Goal: Task Accomplishment & Management: Manage account settings

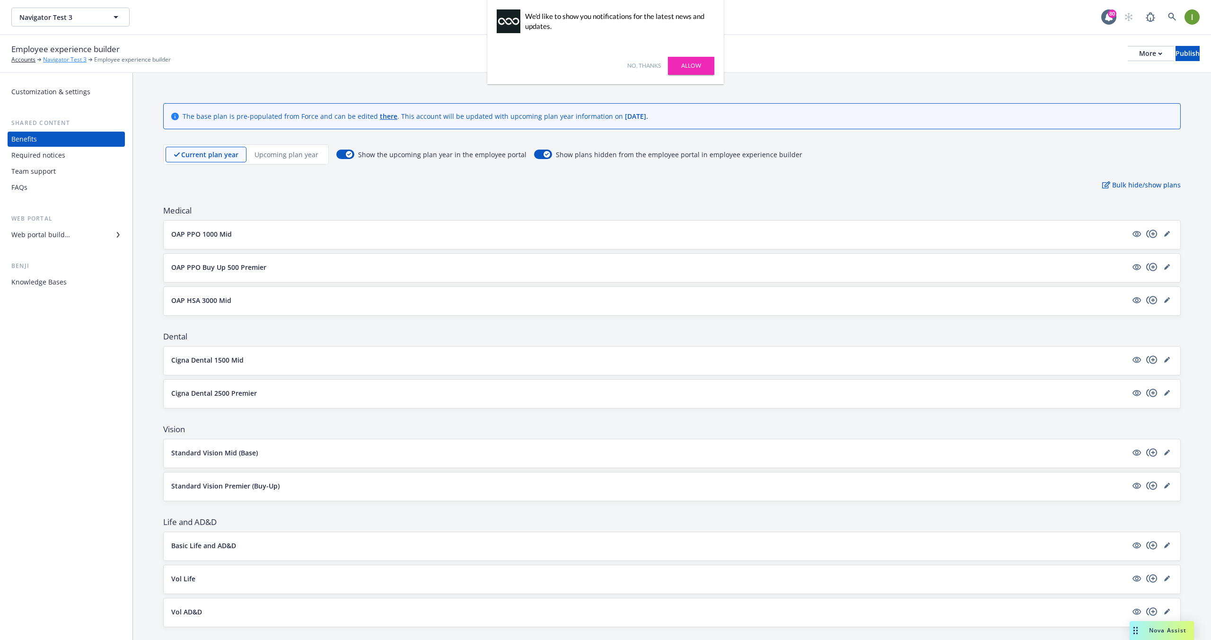
click at [53, 60] on link "Navigator Test 3" at bounding box center [65, 59] width 44 height 9
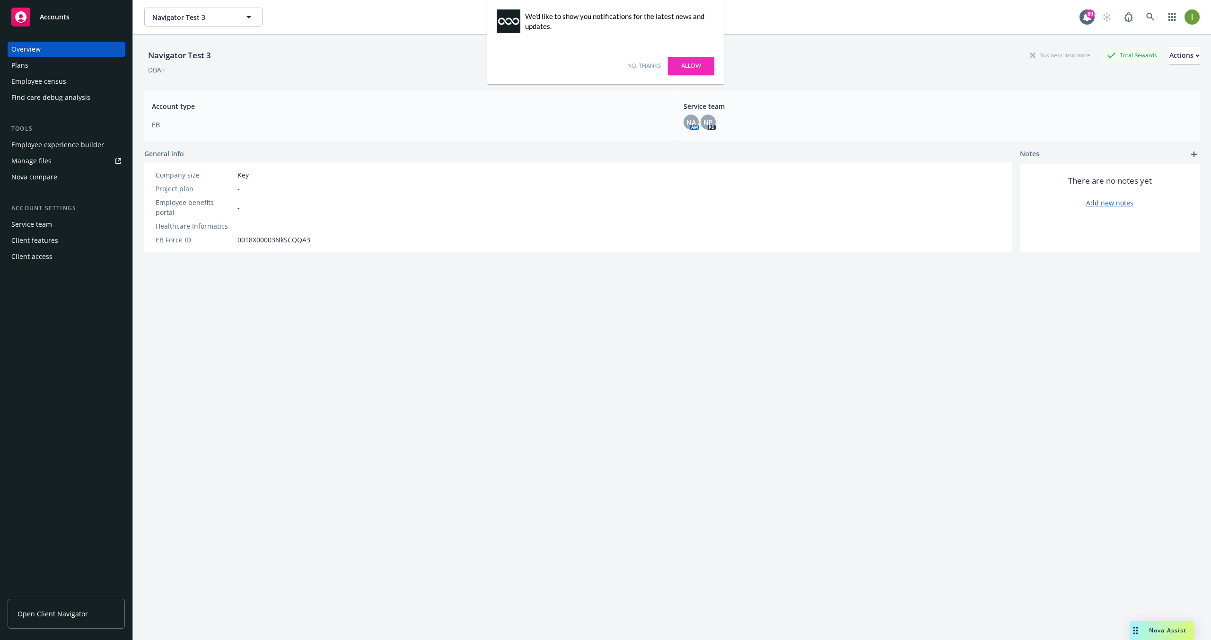
click at [87, 83] on div "Employee census" at bounding box center [66, 81] width 110 height 15
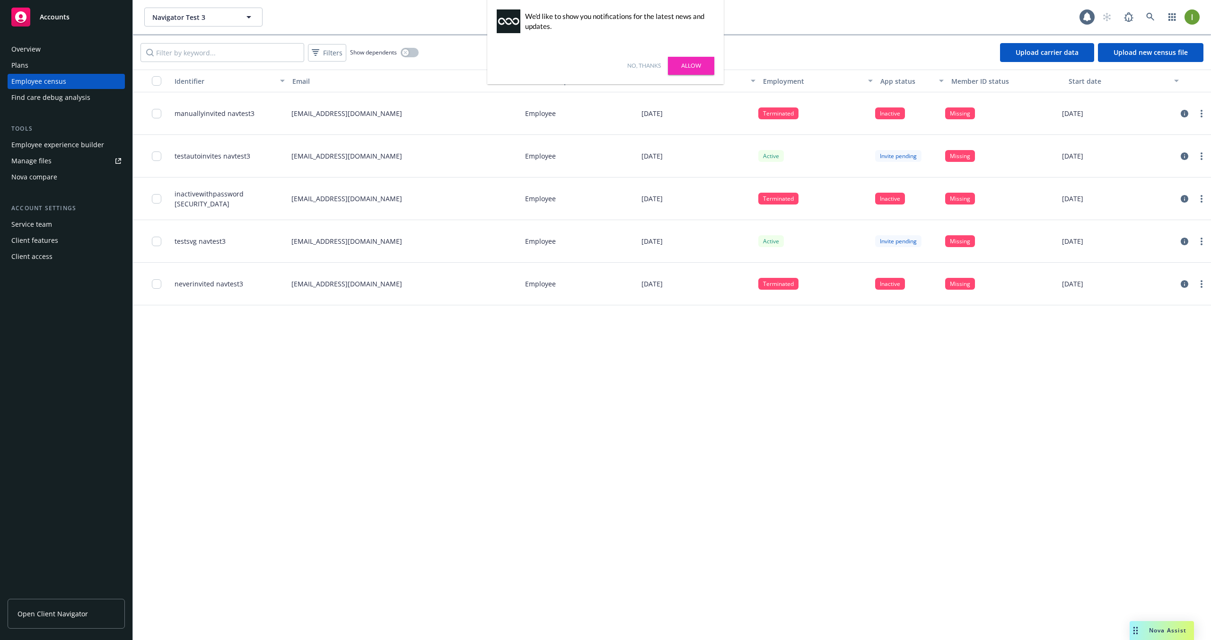
click at [646, 65] on link "No, thanks" at bounding box center [644, 66] width 34 height 9
click at [324, 114] on p "manuallyinvited@benpoint.com" at bounding box center [346, 113] width 111 height 10
click at [338, 160] on p "devin.gaan+testautoinvitesnavtest3@newfront.com" at bounding box center [346, 156] width 111 height 10
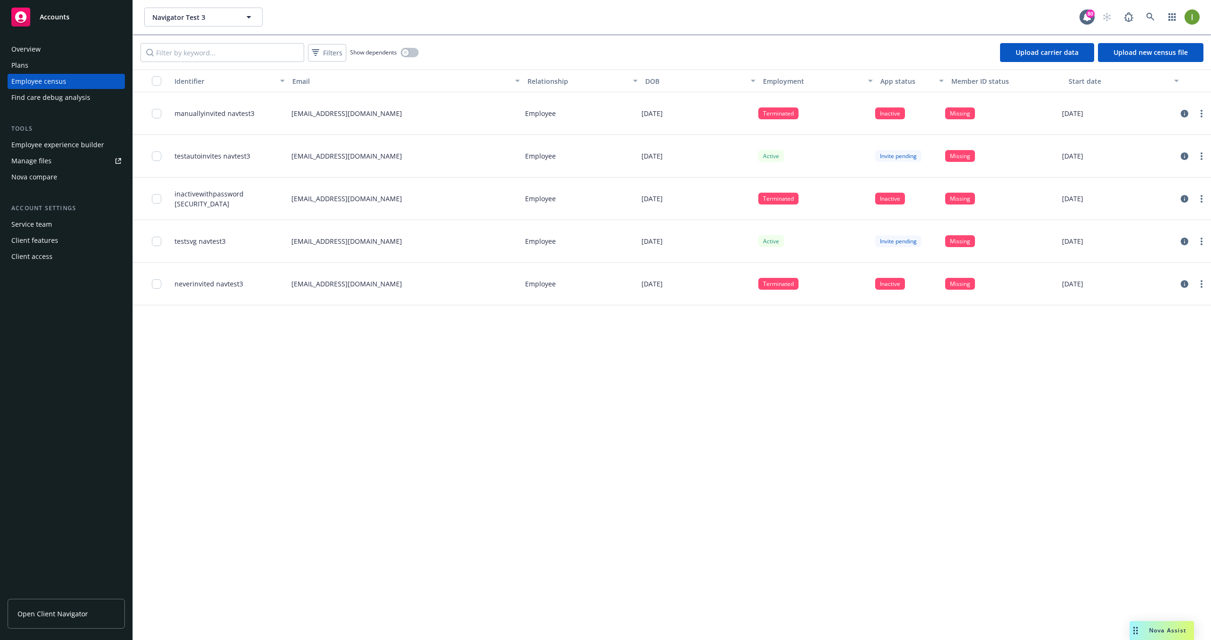
click at [338, 160] on p "devin.gaan+testautoinvitesnavtest3@newfront.com" at bounding box center [346, 156] width 111 height 10
click at [343, 196] on p "inactivewithpassword@benpoint.com" at bounding box center [346, 199] width 111 height 10
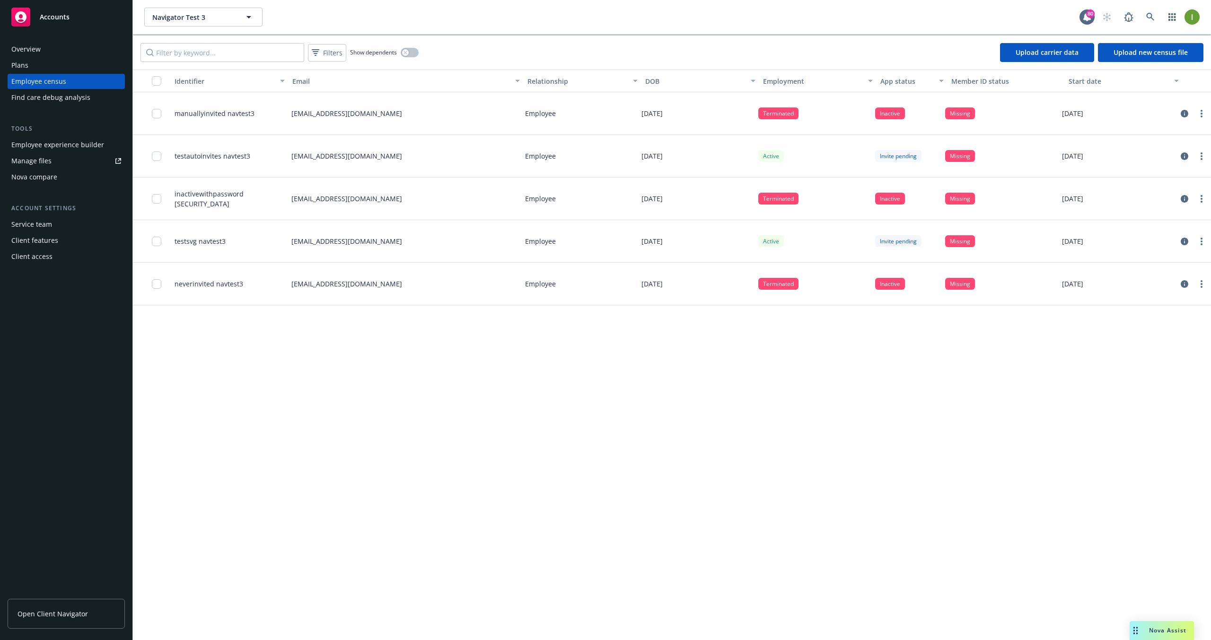
click at [361, 289] on div "neverinvited@benpoint.com" at bounding box center [405, 284] width 234 height 43
click at [361, 121] on div "manuallyinvited@benpoint.com" at bounding box center [405, 113] width 234 height 43
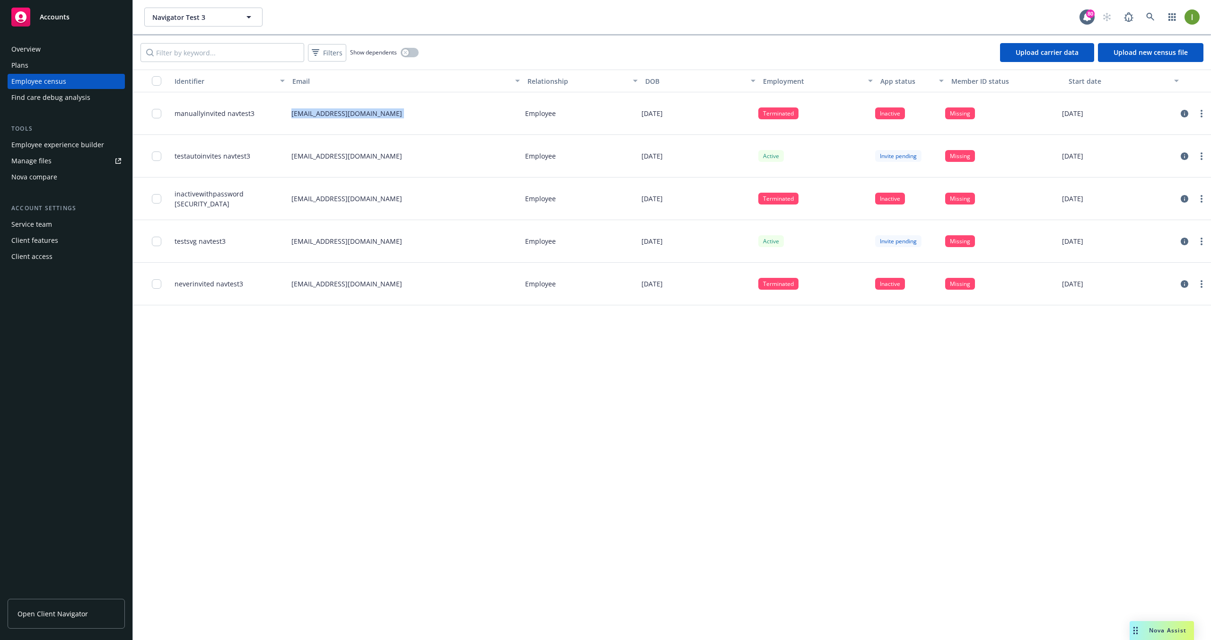
click at [361, 121] on div "manuallyinvited@benpoint.com" at bounding box center [405, 113] width 234 height 43
click at [313, 112] on p "manuallyinvited@benpoint.com" at bounding box center [346, 113] width 111 height 10
click at [378, 324] on div "Identifier Email Relationship DOB Employment App status Member ID status Start …" at bounding box center [672, 355] width 1078 height 570
click at [239, 159] on span "testautoinvites navtest3" at bounding box center [213, 156] width 76 height 10
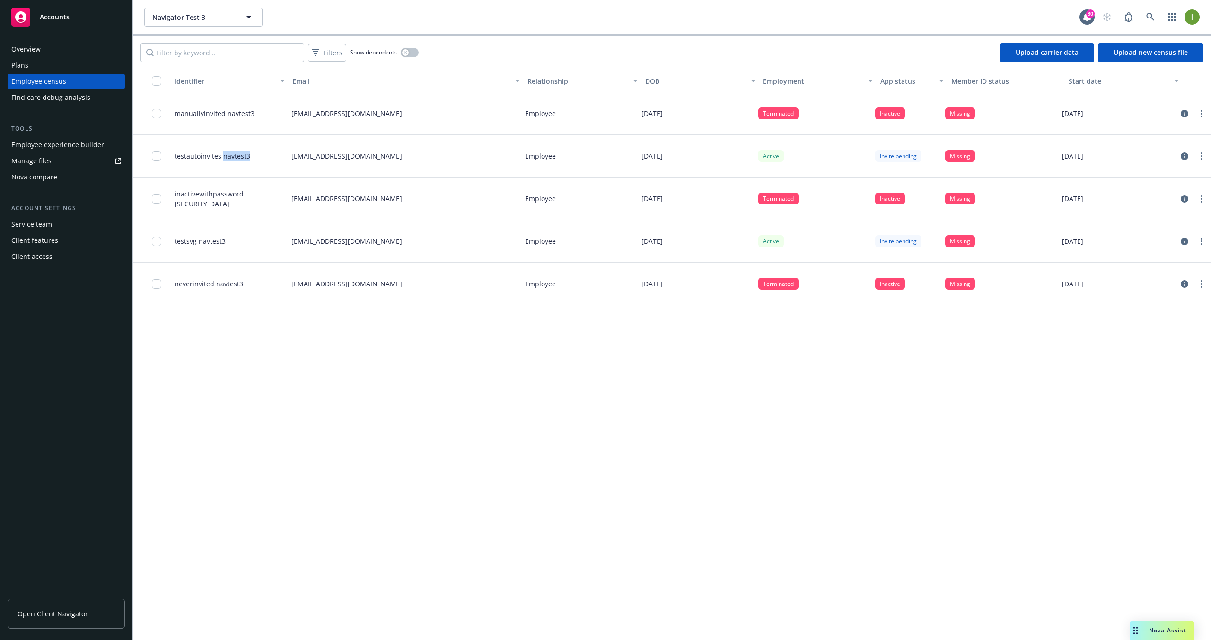
click at [239, 159] on span "testautoinvites navtest3" at bounding box center [213, 156] width 76 height 10
click at [356, 158] on p "devin.gaan+testautoinvitesnavtest3@newfront.com" at bounding box center [346, 156] width 111 height 10
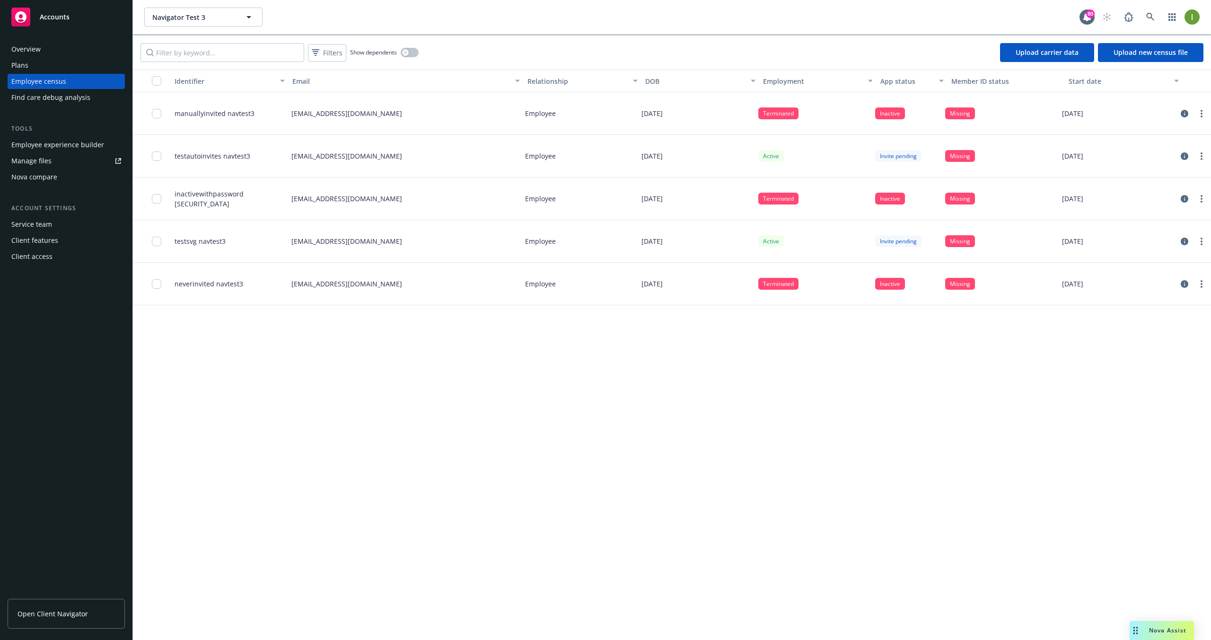
click at [317, 284] on p "neverinvited@benpoint.com" at bounding box center [346, 284] width 111 height 10
click at [208, 282] on span "neverinvited navtest3" at bounding box center [209, 284] width 69 height 10
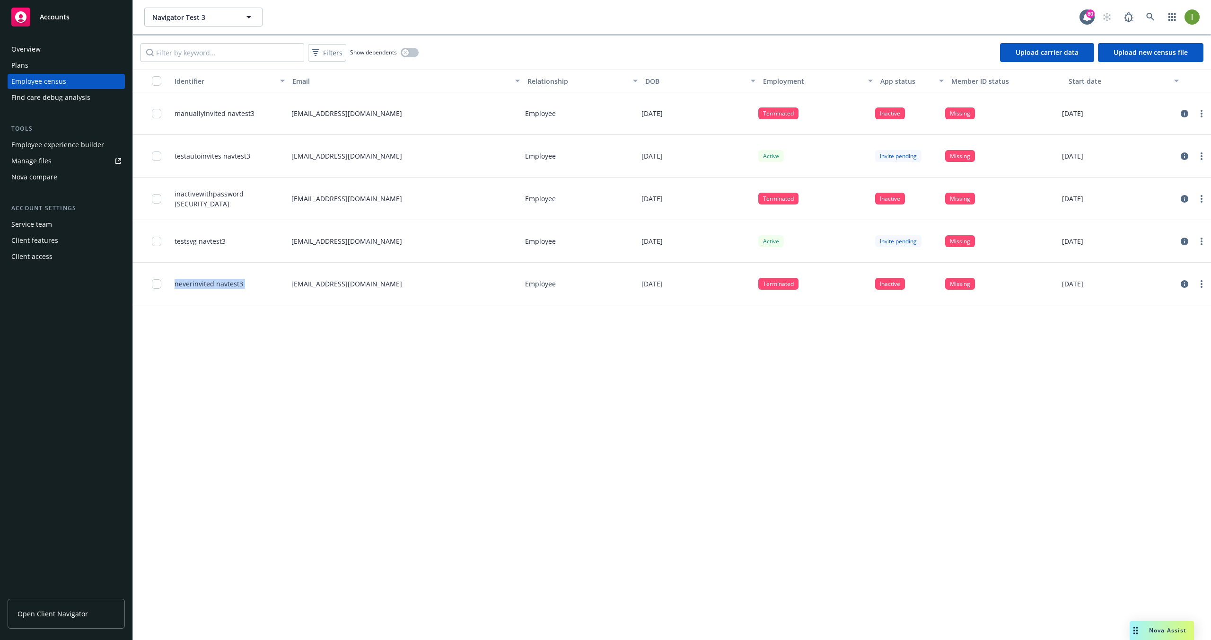
click at [208, 282] on span "neverinvited navtest3" at bounding box center [209, 284] width 69 height 10
click at [1164, 53] on link "Upload new census file" at bounding box center [1151, 52] width 106 height 19
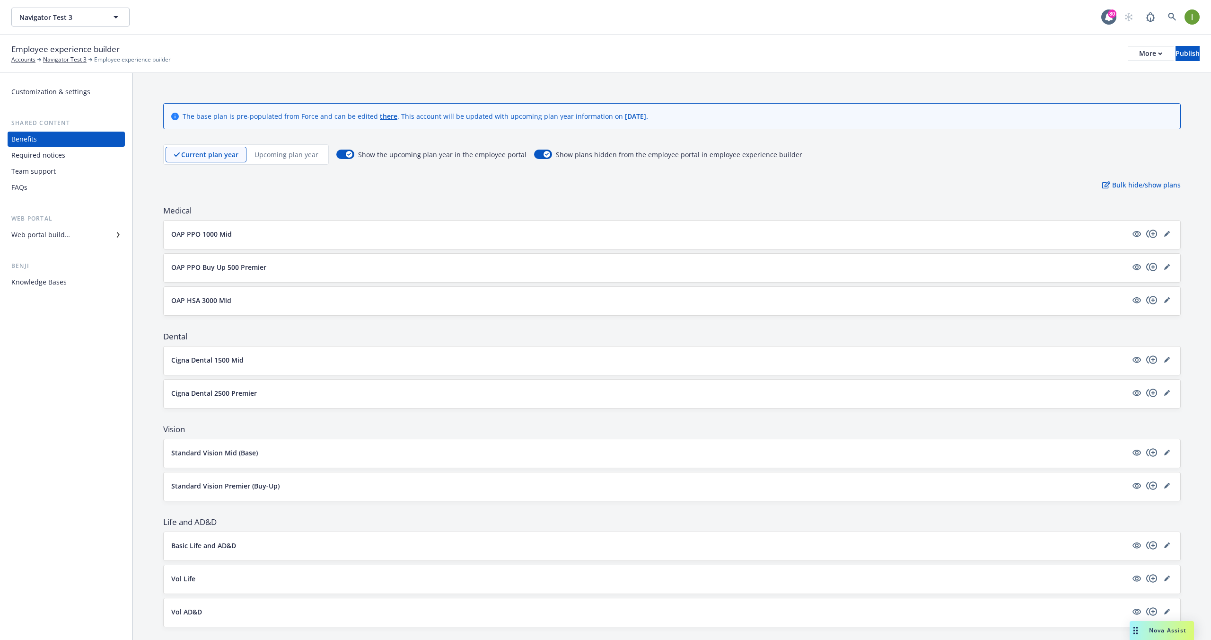
click at [215, 232] on p "OAP PPO 1000 Mid" at bounding box center [201, 234] width 61 height 10
click at [215, 232] on body "Navigator Test 3 Navigator Test 3 80 Employee experience builder Accounts Navig…" at bounding box center [605, 320] width 1211 height 640
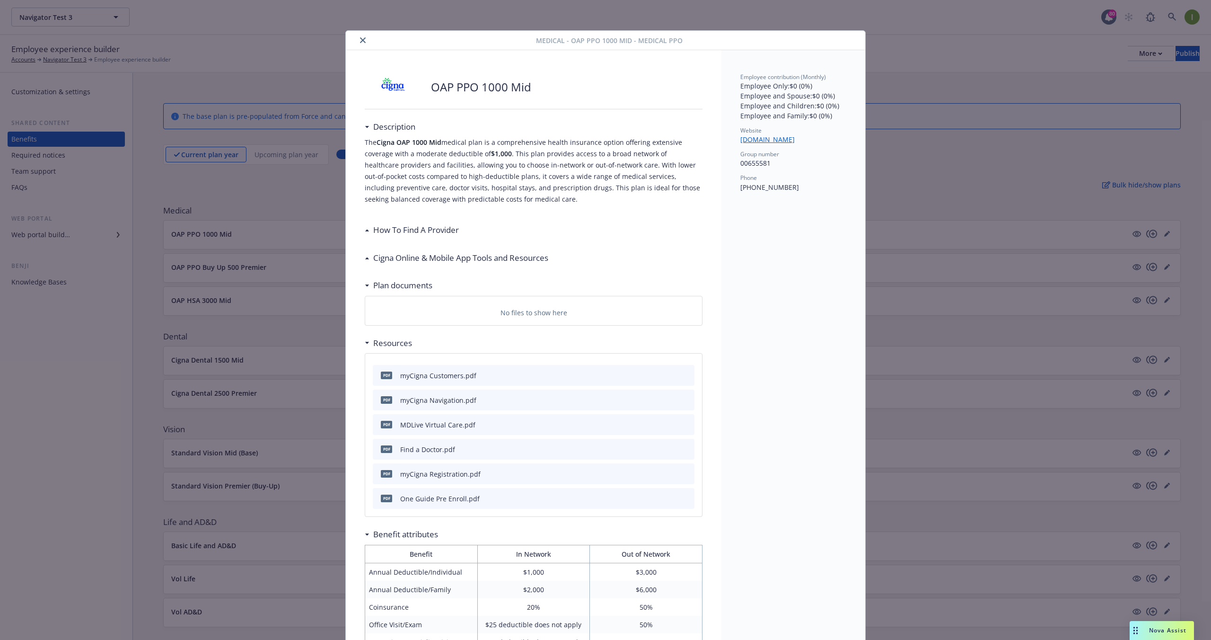
click at [281, 384] on div "Medical - OAP PPO 1000 Mid - Medical PPO OAP PPO 1000 Mid Description The Cigna…" at bounding box center [605, 320] width 1211 height 640
click at [192, 259] on div "Medical - OAP PPO 1000 Mid - Medical PPO OAP PPO 1000 Mid Description The Cigna…" at bounding box center [605, 320] width 1211 height 640
drag, startPoint x: 219, startPoint y: 289, endPoint x: 286, endPoint y: 253, distance: 76.2
click at [219, 289] on div "Medical - OAP PPO 1000 Mid - Medical PPO OAP PPO 1000 Mid Description The Cigna…" at bounding box center [605, 320] width 1211 height 640
click at [364, 41] on icon "close" at bounding box center [363, 40] width 6 height 6
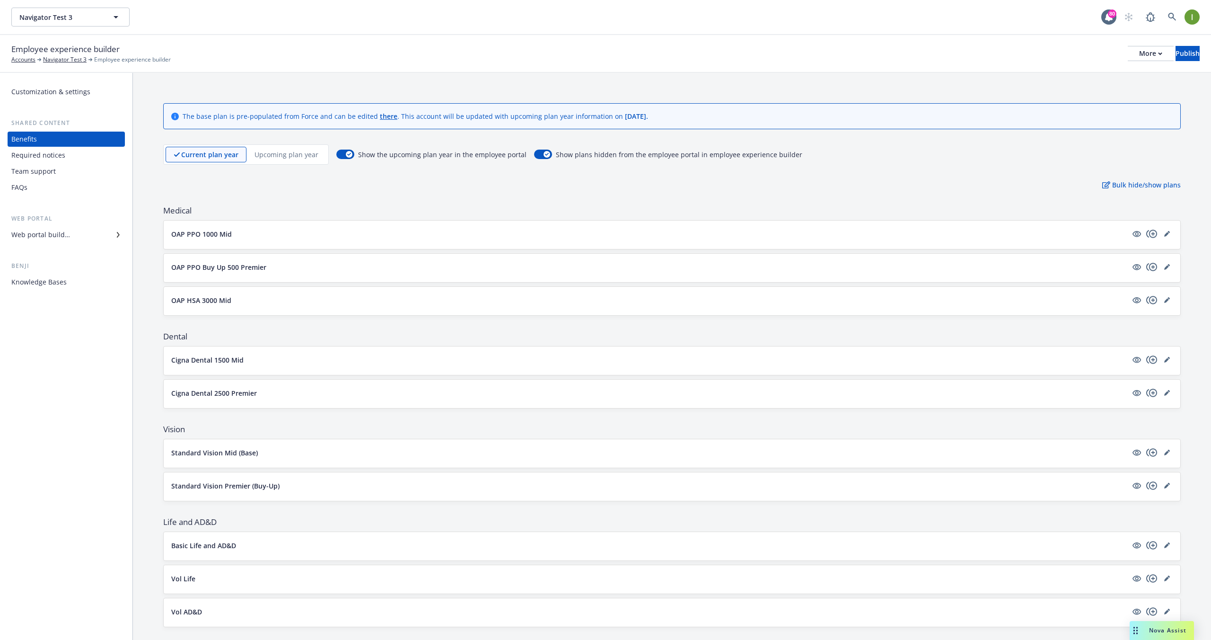
click at [270, 275] on div "OAP PPO Buy Up 500 Premier" at bounding box center [672, 268] width 1017 height 28
click at [271, 272] on div "OAP PPO Buy Up 500 Premier" at bounding box center [672, 266] width 1002 height 11
click at [235, 360] on p "Cigna Dental 1500 Mid" at bounding box center [207, 360] width 72 height 10
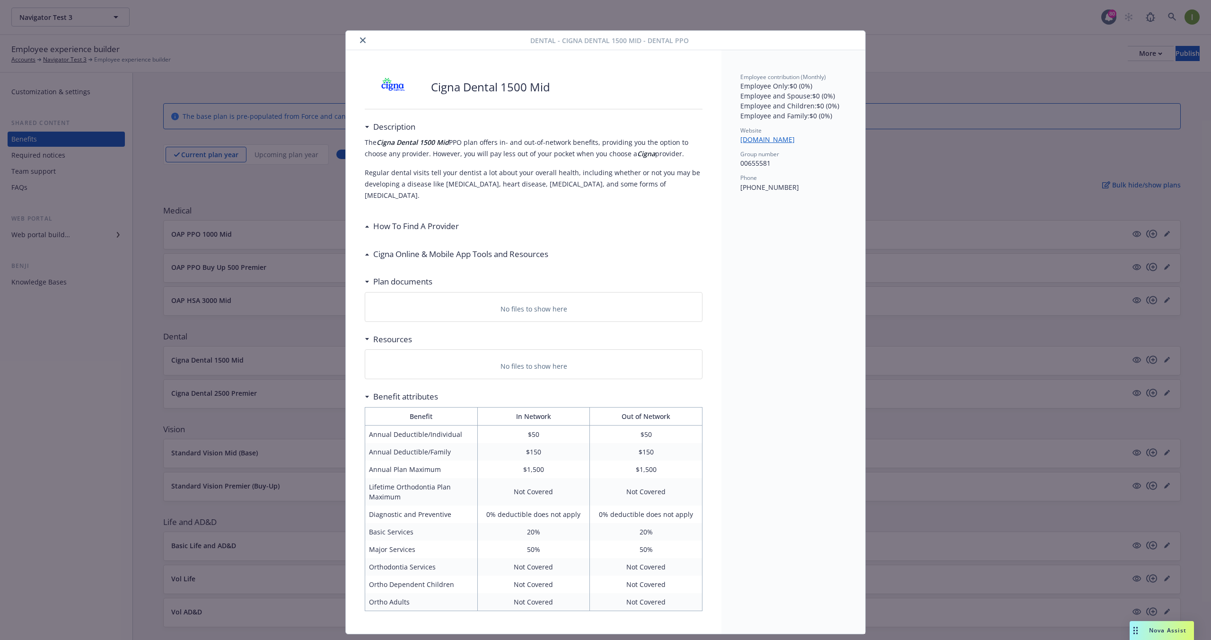
click at [361, 44] on button "close" at bounding box center [362, 40] width 11 height 11
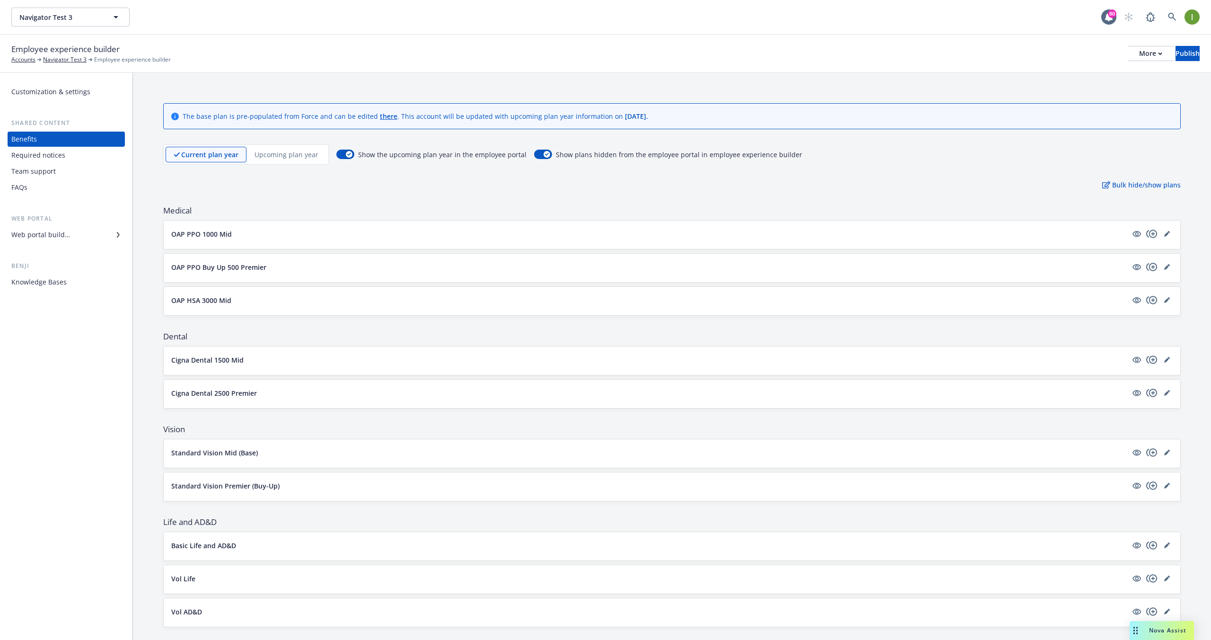
scroll to position [110, 0]
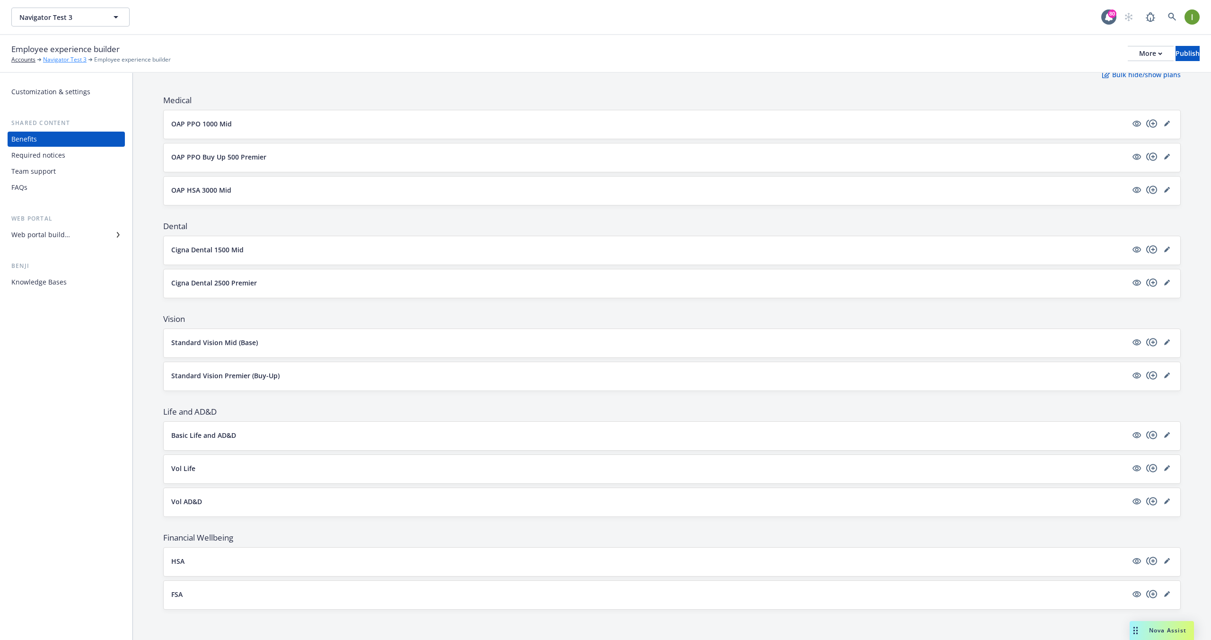
click at [80, 59] on link "Navigator Test 3" at bounding box center [65, 59] width 44 height 9
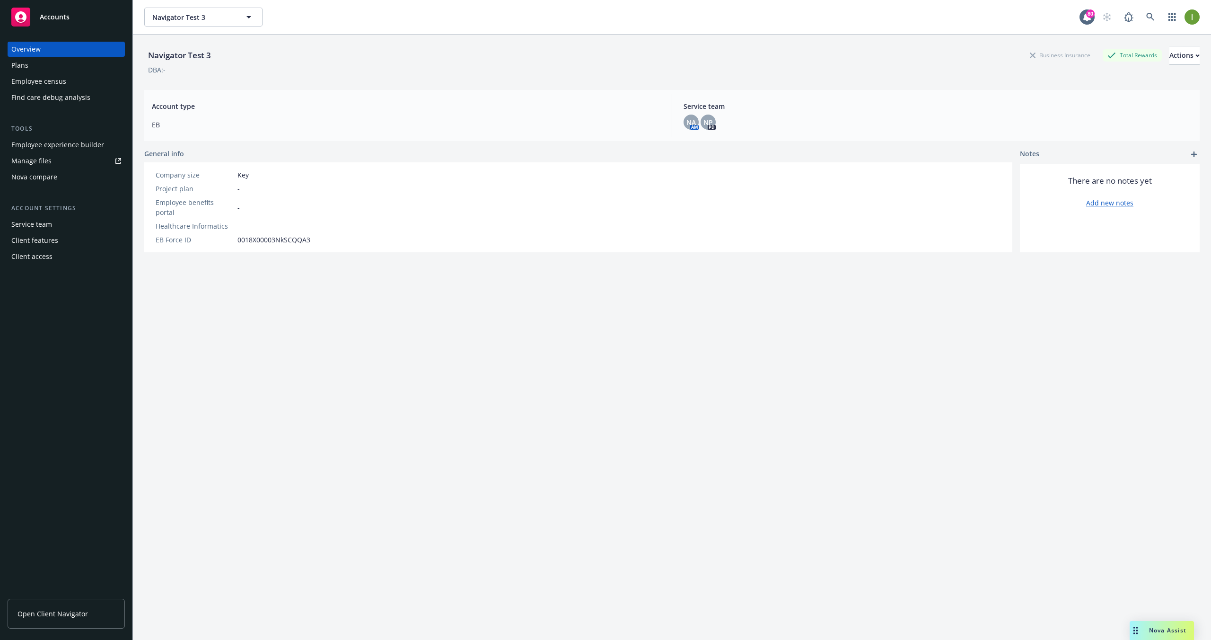
click at [70, 96] on div "Find care debug analysis" at bounding box center [50, 97] width 79 height 15
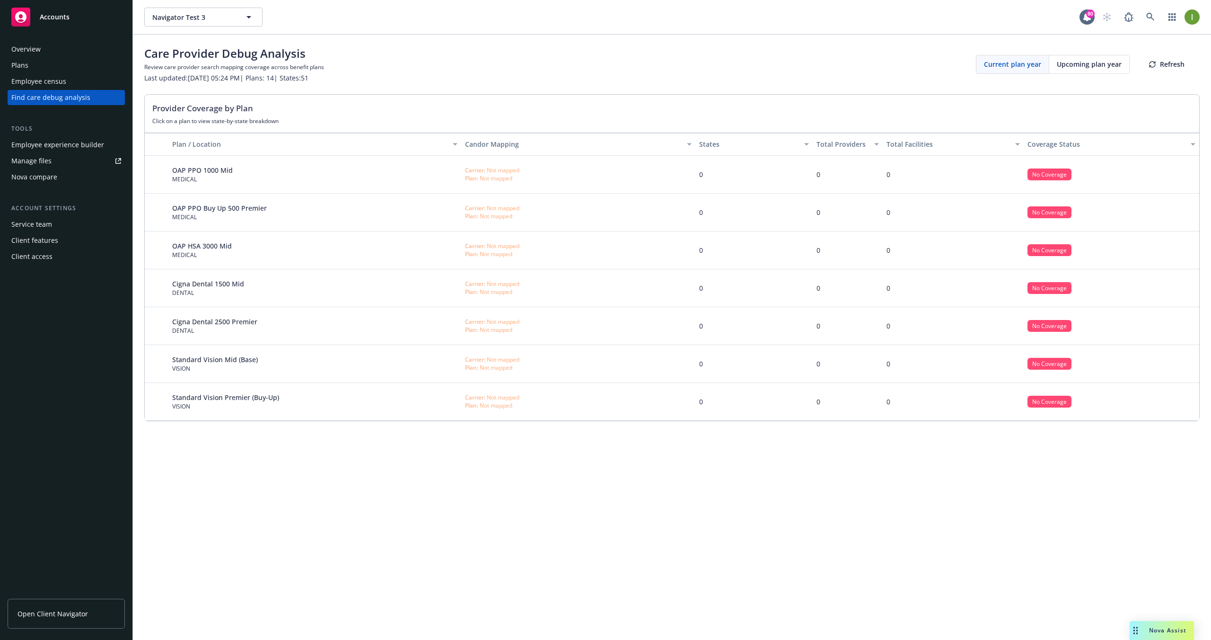
click at [1070, 61] on span "Upcoming plan year" at bounding box center [1089, 64] width 65 height 10
click at [1025, 65] on span "Current plan year" at bounding box center [1012, 64] width 57 height 10
click at [1164, 71] on button "Refresh" at bounding box center [1167, 64] width 66 height 19
click at [1164, 68] on div "Current plan year Upcoming plan year Refresh" at bounding box center [1088, 64] width 224 height 19
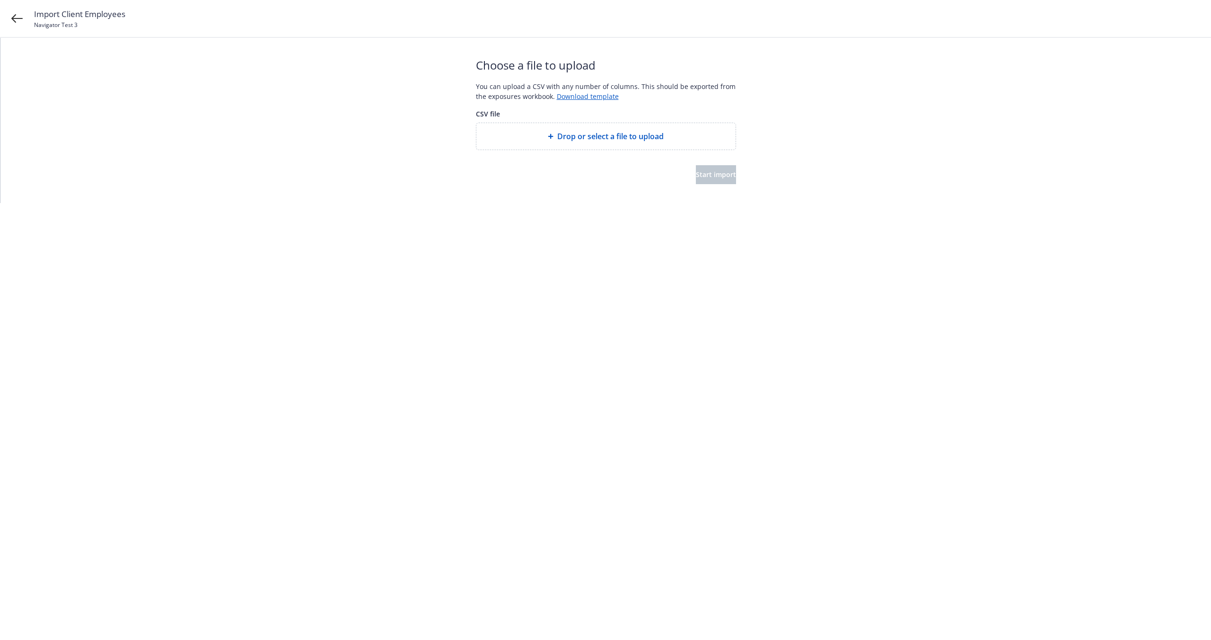
click at [655, 139] on span "Drop or select a file to upload" at bounding box center [610, 136] width 106 height 11
click at [639, 144] on div "Drop or select a file to upload" at bounding box center [605, 136] width 259 height 26
click at [587, 98] on link "Download template" at bounding box center [588, 96] width 62 height 9
click at [640, 130] on div "Drop or select a file to upload" at bounding box center [605, 136] width 259 height 26
click at [692, 192] on div "Choose a file to upload You can upload a CSV with any number of columns. This s…" at bounding box center [606, 120] width 260 height 165
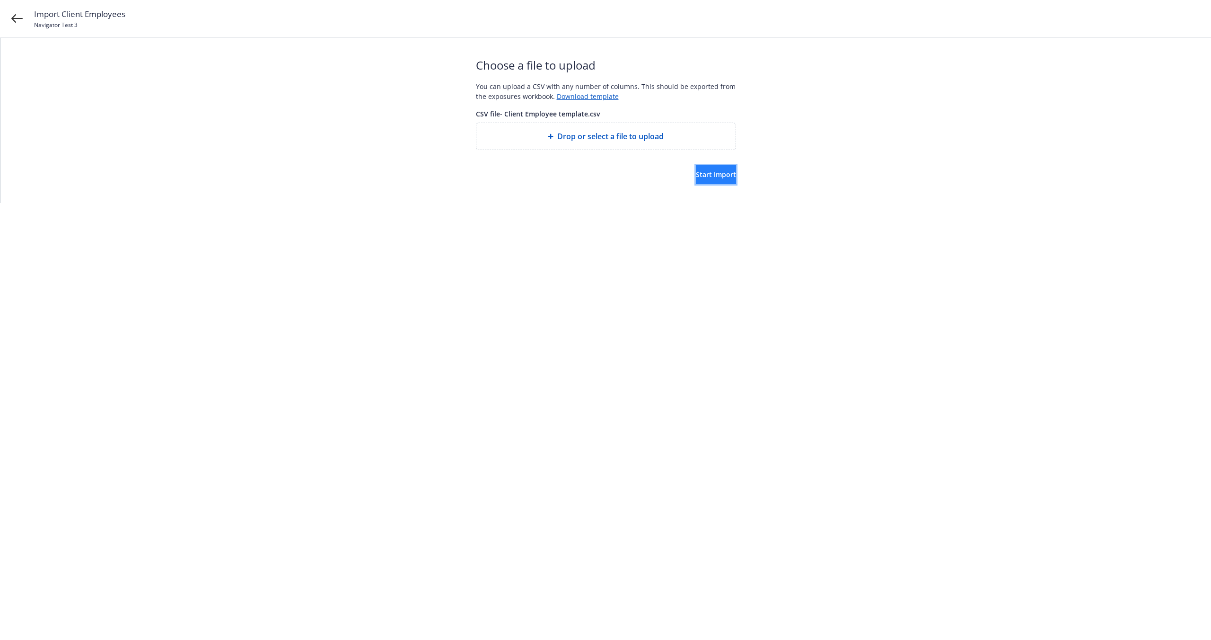
click at [696, 176] on span "Start import" at bounding box center [716, 174] width 40 height 9
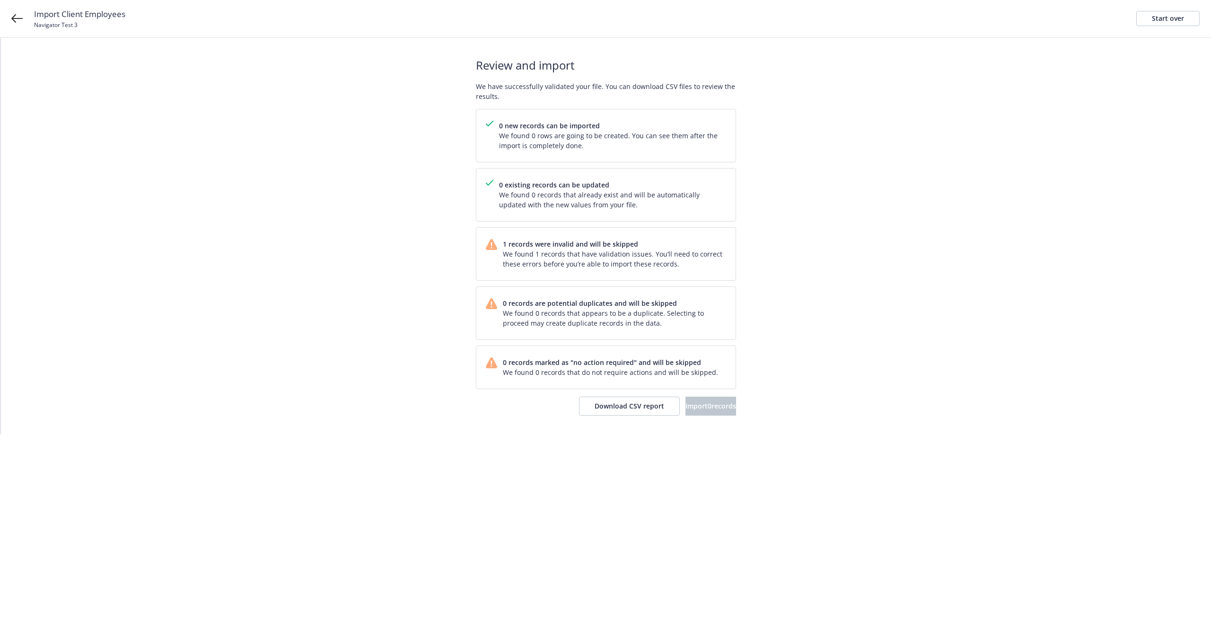
click at [605, 245] on span "1 records were invalid and will be skipped" at bounding box center [614, 244] width 223 height 10
click at [625, 400] on button "Download CSV report" at bounding box center [629, 405] width 101 height 19
click at [1178, 19] on div "Start over" at bounding box center [1168, 18] width 32 height 14
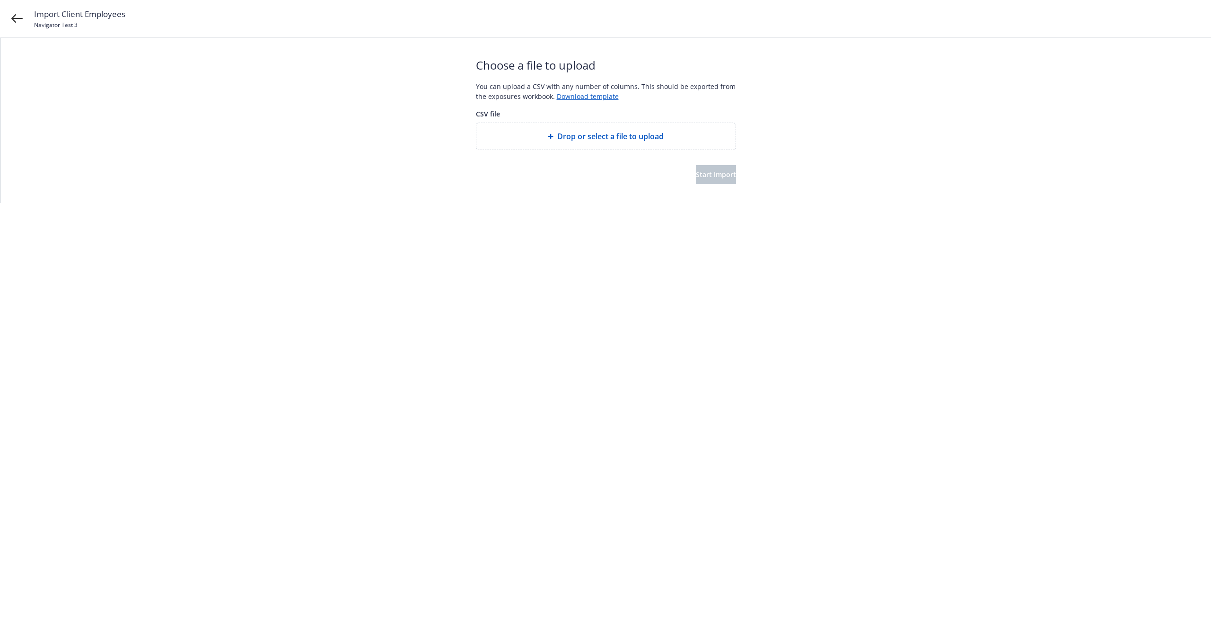
click at [591, 146] on div "Drop or select a file to upload" at bounding box center [605, 136] width 259 height 26
click at [705, 170] on span "Start import" at bounding box center [716, 174] width 40 height 9
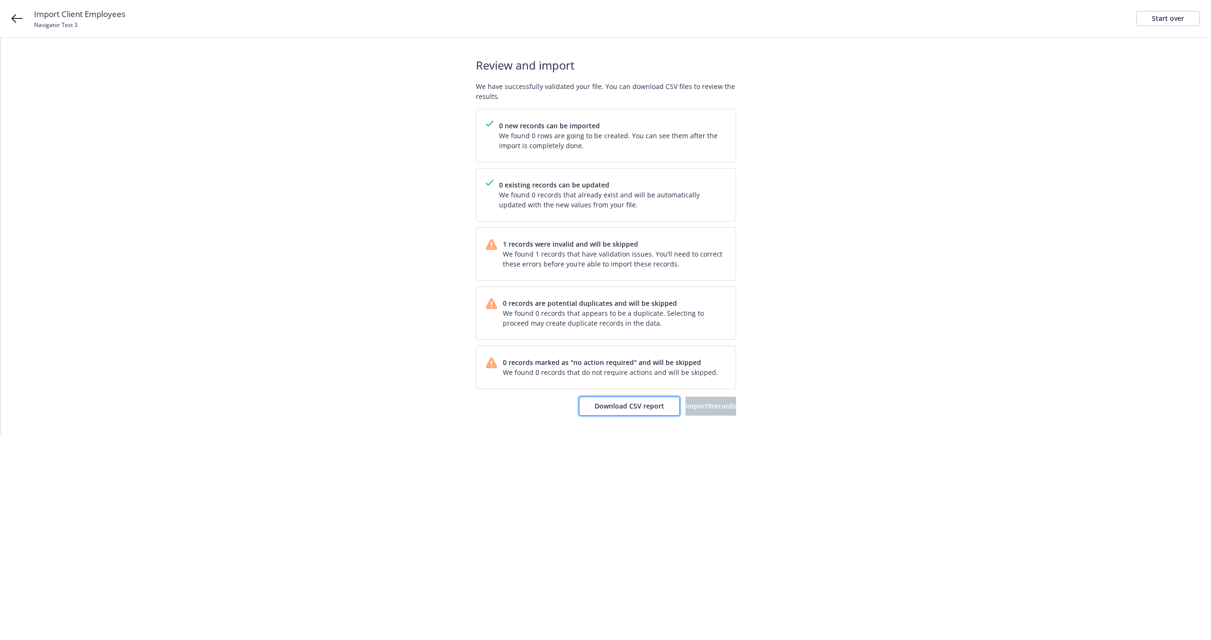
click at [608, 401] on span "Download CSV report" at bounding box center [630, 405] width 70 height 9
click at [18, 16] on icon at bounding box center [16, 18] width 11 height 11
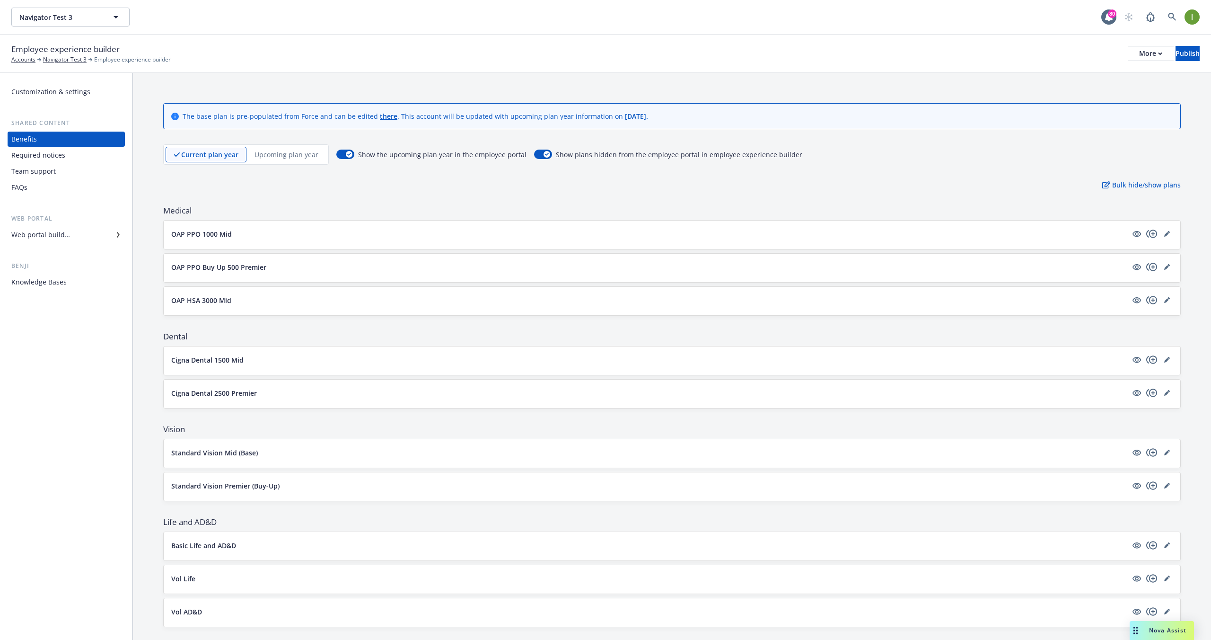
click at [302, 218] on div "Medical OAP PPO 1000 Mid OAP PPO Buy Up 500 Premier OAP HSA 3000 Mid" at bounding box center [672, 260] width 1018 height 111
click at [67, 63] on link "Navigator Test 3" at bounding box center [65, 59] width 44 height 9
click at [280, 155] on p "Upcoming plan year" at bounding box center [287, 155] width 64 height 10
click at [238, 150] on div "Upcoming plan year" at bounding box center [282, 155] width 88 height 16
click at [224, 153] on p "Current plan year" at bounding box center [202, 155] width 56 height 10
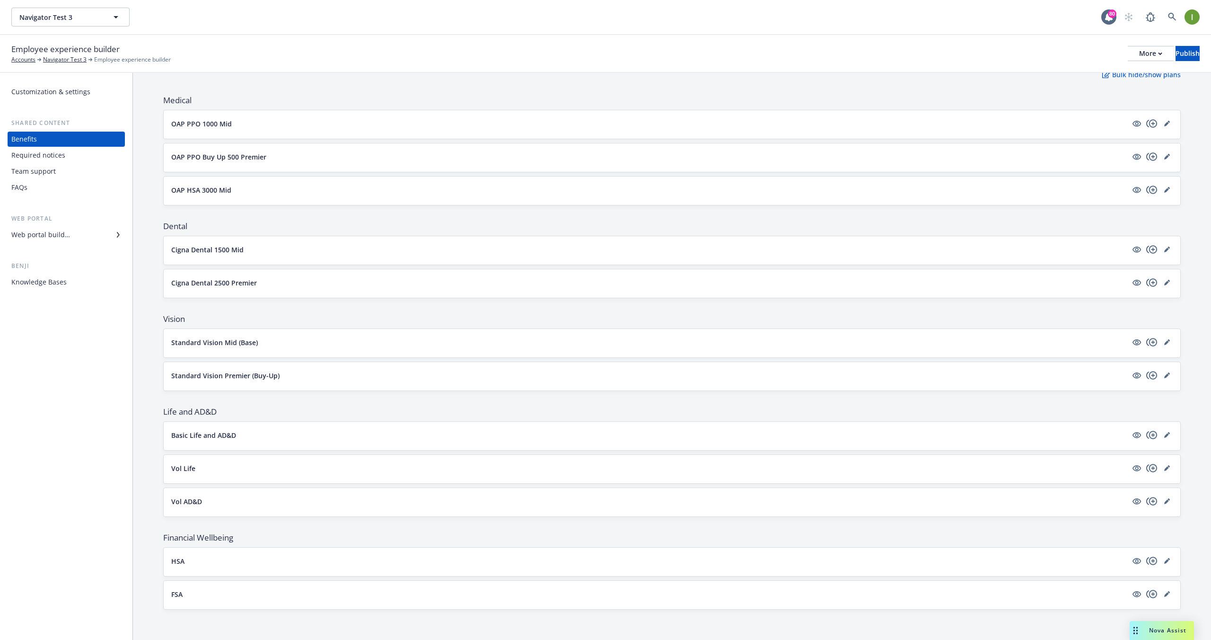
scroll to position [110, 0]
click at [209, 562] on button "HSA" at bounding box center [649, 561] width 956 height 10
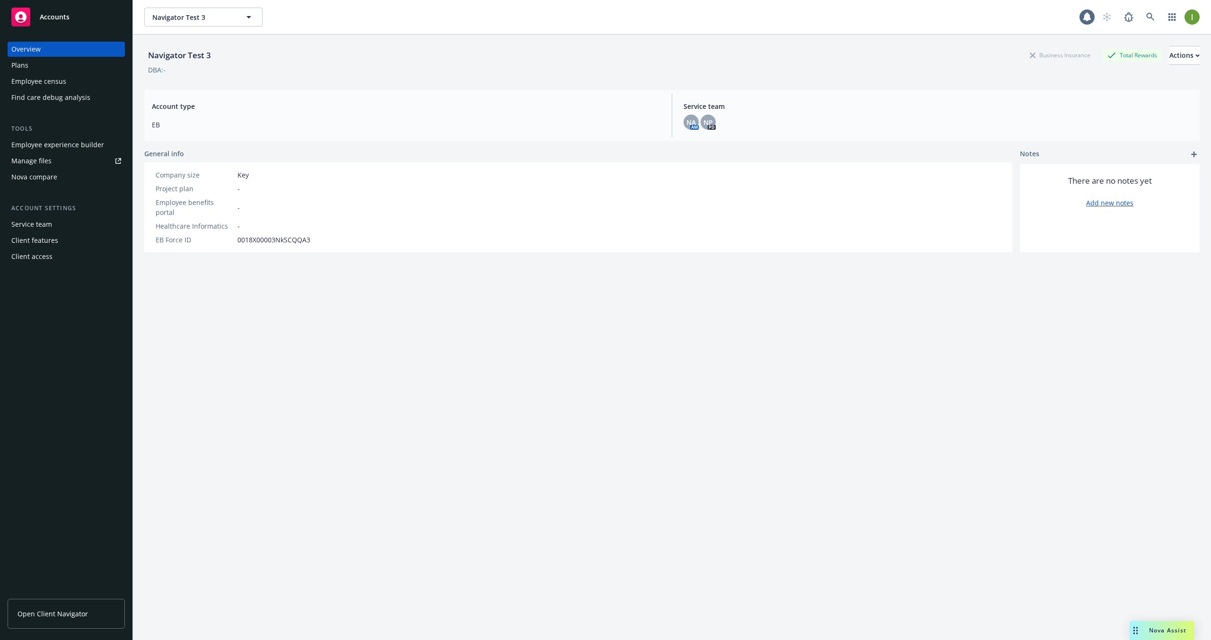
click at [59, 85] on div "Employee census" at bounding box center [38, 81] width 55 height 15
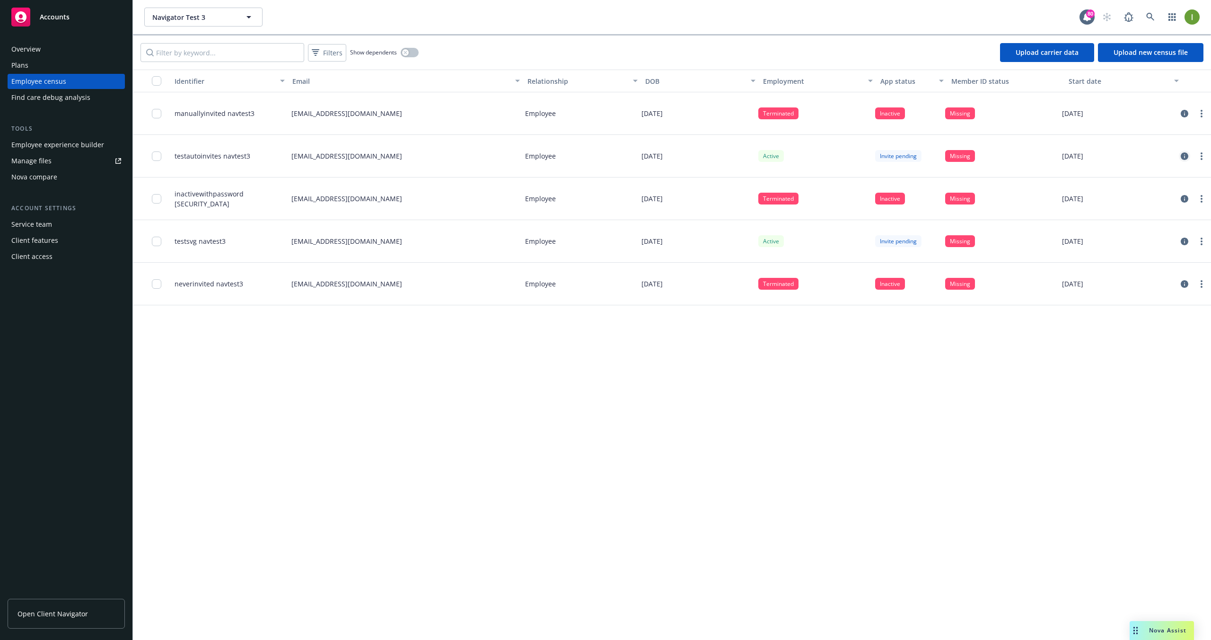
click at [1185, 151] on link "circleInformation" at bounding box center [1184, 155] width 11 height 11
click at [1184, 242] on icon "circleInformation" at bounding box center [1185, 242] width 8 height 8
click at [1183, 283] on icon "circleInformation" at bounding box center [1185, 284] width 8 height 8
click at [1189, 194] on div at bounding box center [1193, 198] width 28 height 11
click at [1184, 196] on icon "circleInformation" at bounding box center [1185, 199] width 8 height 8
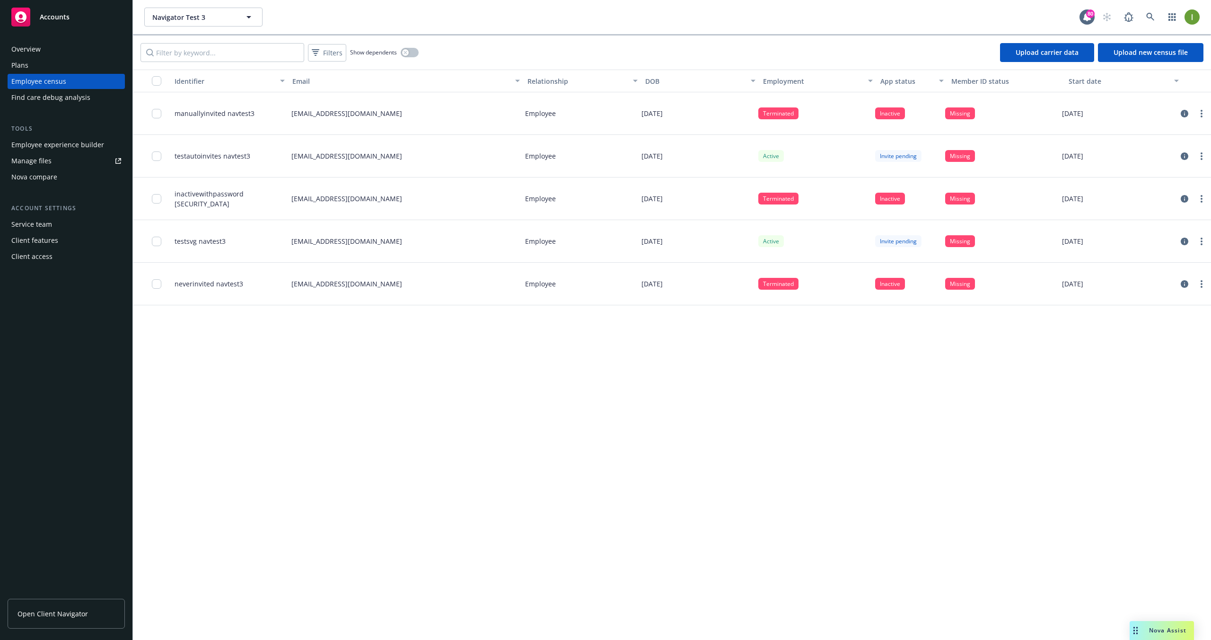
click at [1176, 110] on div at bounding box center [1193, 113] width 36 height 43
click at [1181, 110] on icon "circleInformation" at bounding box center [1185, 114] width 8 height 8
click at [35, 65] on div "Plans" at bounding box center [66, 65] width 110 height 15
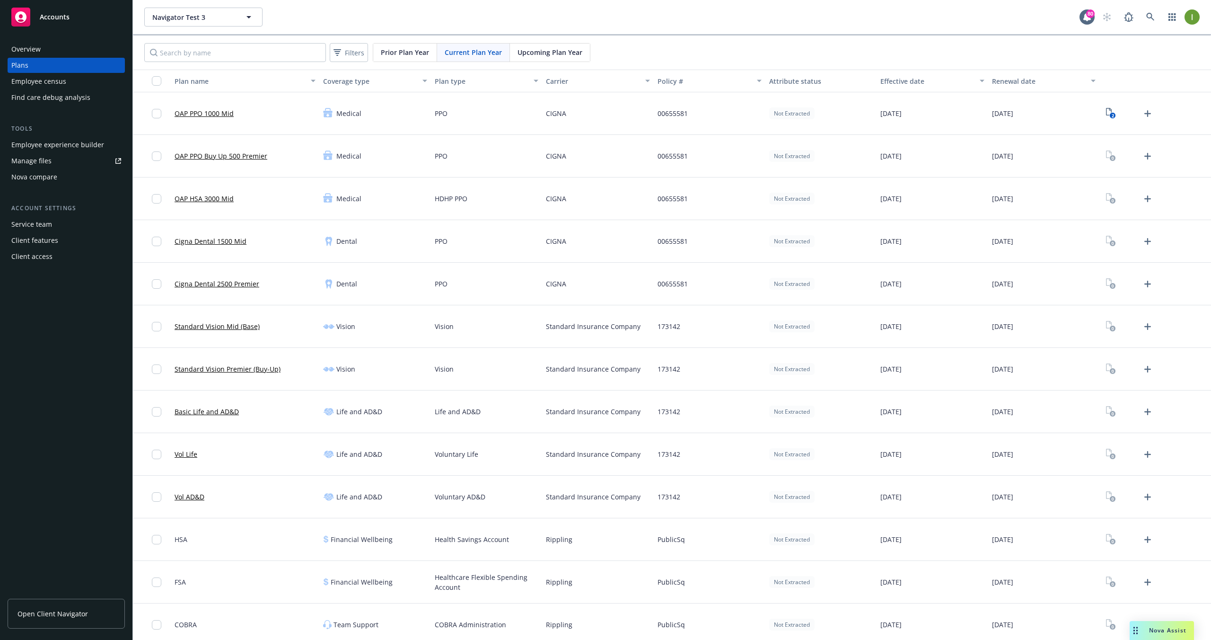
scroll to position [6, 0]
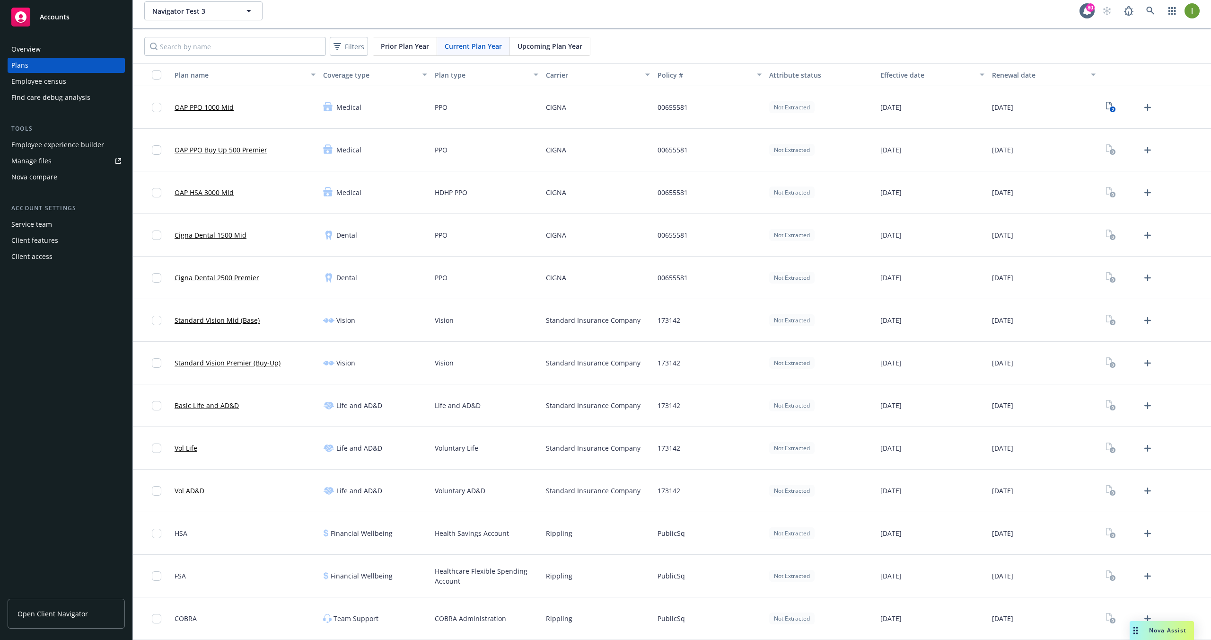
click at [247, 111] on div "OAP PPO 1000 Mid" at bounding box center [245, 107] width 149 height 43
copy div "OAP PPO 1000 Mid"
click at [274, 220] on div "Cigna Dental 1500 Mid" at bounding box center [245, 235] width 149 height 43
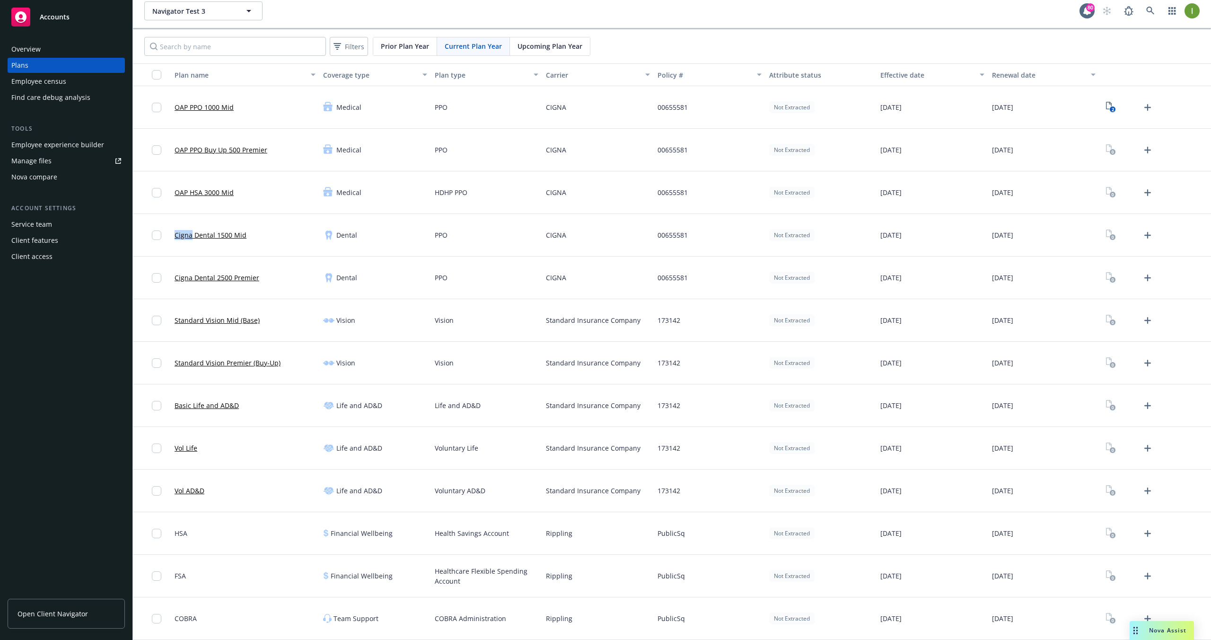
click at [274, 220] on div "Cigna Dental 1500 Mid" at bounding box center [245, 235] width 149 height 43
copy div "Cigna Dental 1500 Mid"
click at [293, 365] on div "Standard Vision Premier (Buy-Up)" at bounding box center [245, 363] width 149 height 43
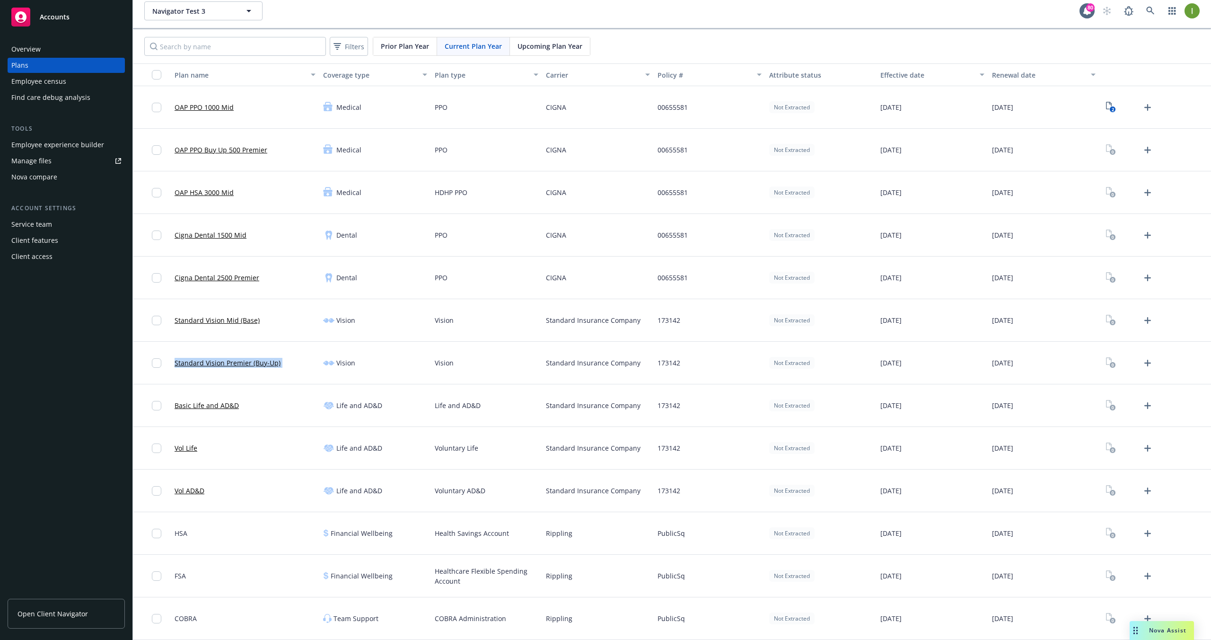
click at [293, 365] on div "Standard Vision Premier (Buy-Up)" at bounding box center [245, 363] width 149 height 43
copy div "Standard Vision Premier (Buy-Up)"
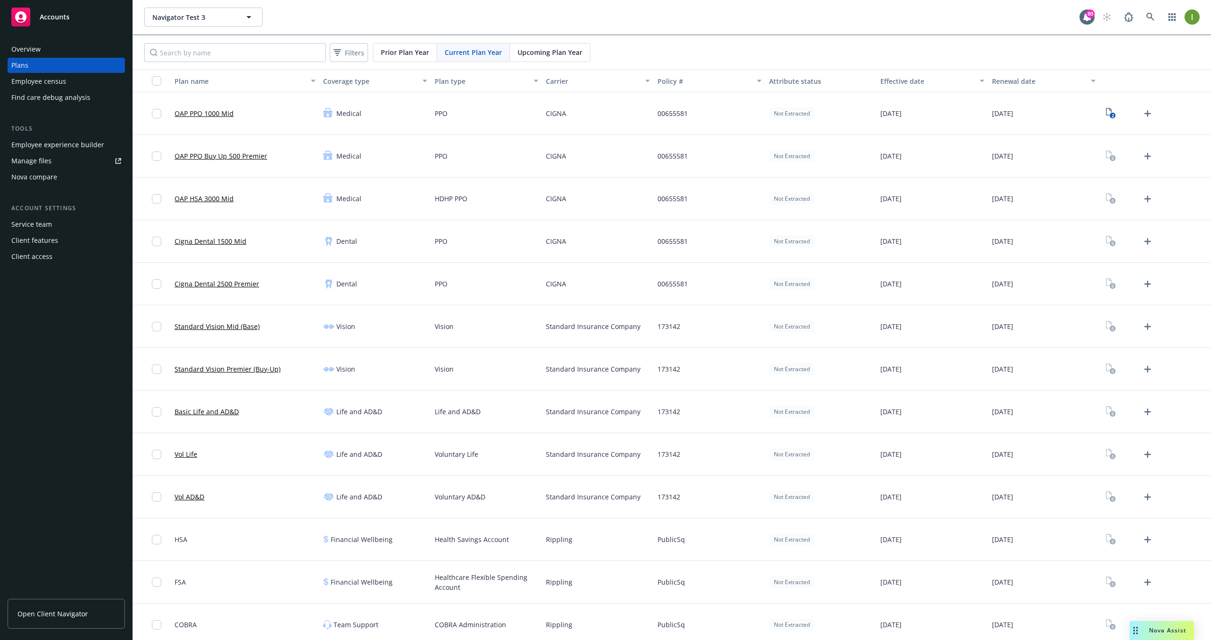
click at [245, 198] on div "OAP HSA 3000 Mid" at bounding box center [245, 198] width 149 height 43
click at [222, 204] on div "OAP HSA 3000 Mid" at bounding box center [204, 198] width 59 height 31
click at [219, 199] on link "OAP HSA 3000 Mid" at bounding box center [204, 199] width 59 height 10
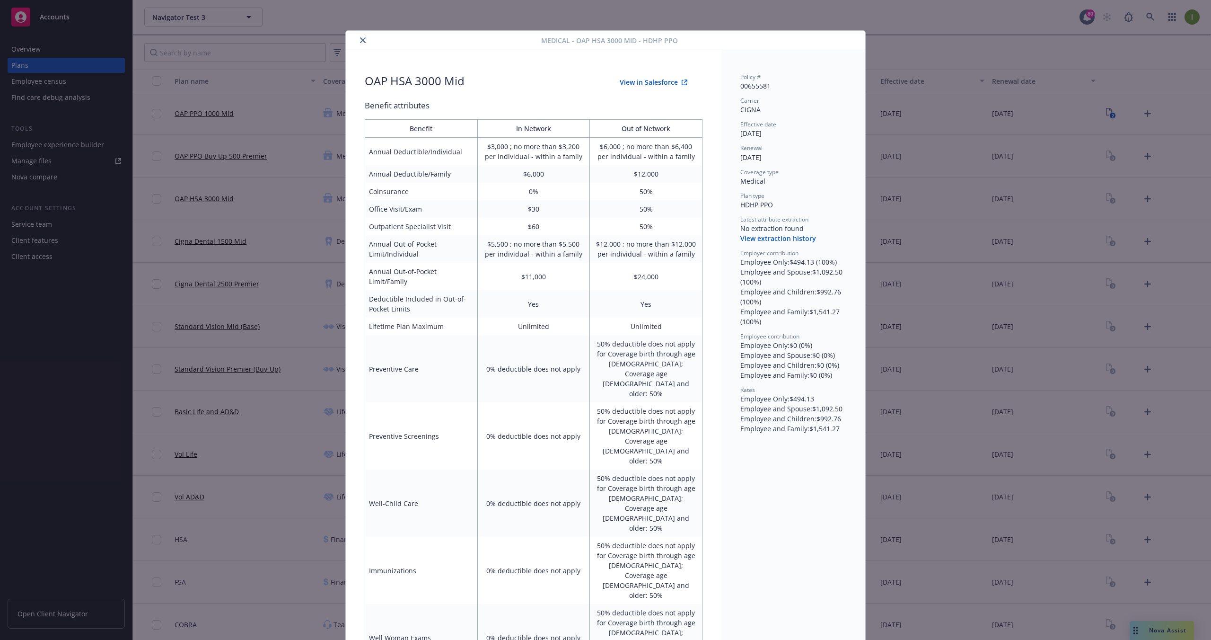
scroll to position [28, 0]
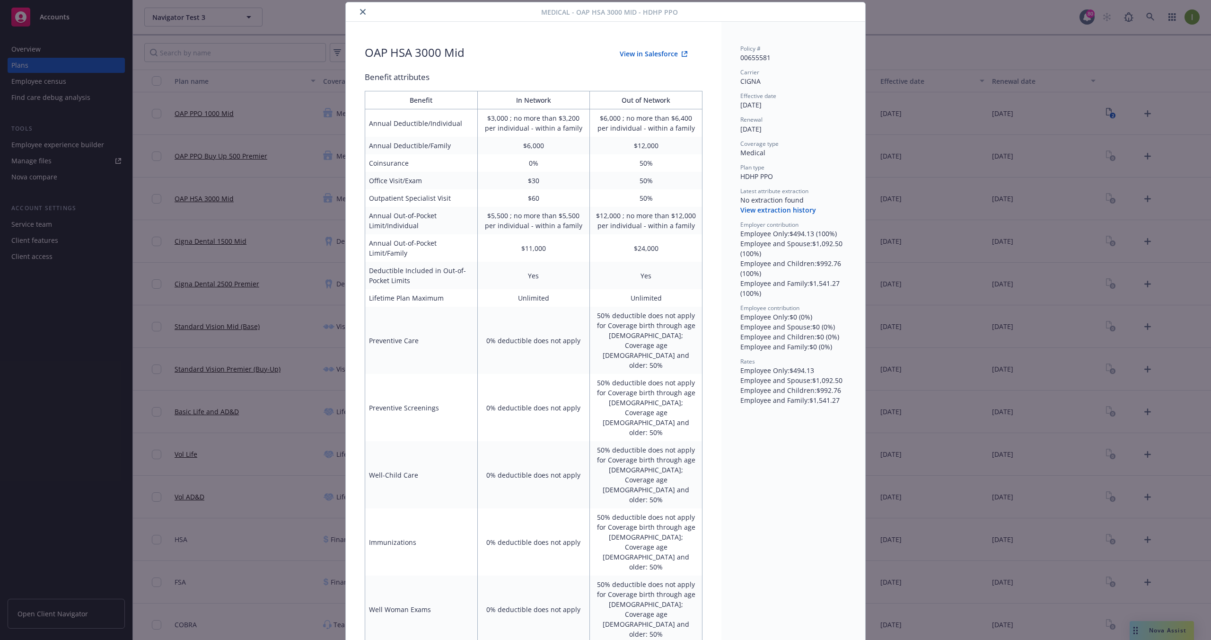
click at [764, 172] on div "HDHP PPO" at bounding box center [793, 176] width 106 height 10
click at [755, 79] on div "CIGNA" at bounding box center [793, 81] width 106 height 10
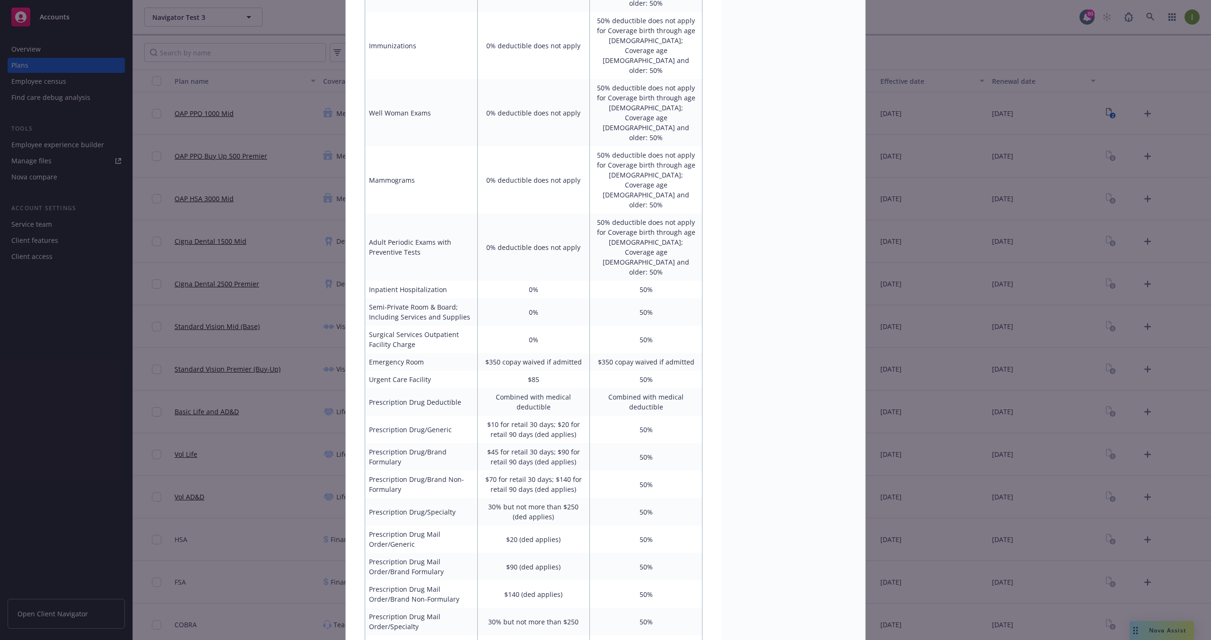
scroll to position [0, 0]
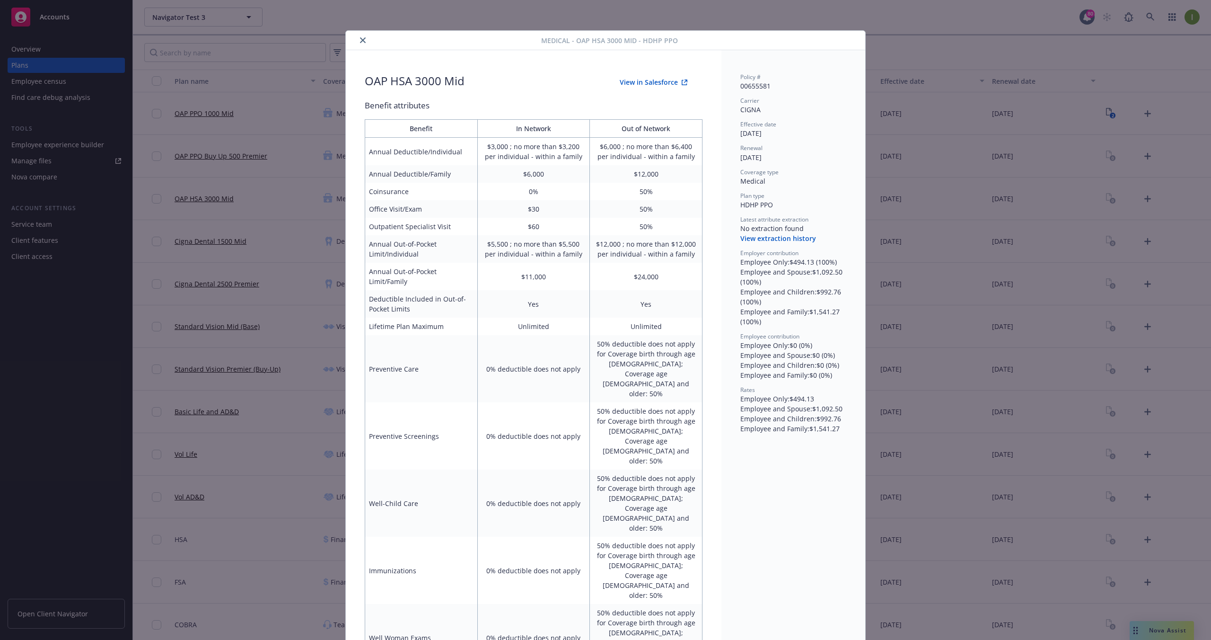
click at [257, 62] on div "Medical - OAP HSA 3000 Mid - HDHP PPO OAP HSA 3000 Mid View in Salesforce Benef…" at bounding box center [605, 320] width 1211 height 640
click at [273, 62] on div "Medical - OAP HSA 3000 Mid - HDHP PPO OAP HSA 3000 Mid View in Salesforce Benef…" at bounding box center [605, 320] width 1211 height 640
click at [361, 39] on icon "close" at bounding box center [363, 40] width 6 height 6
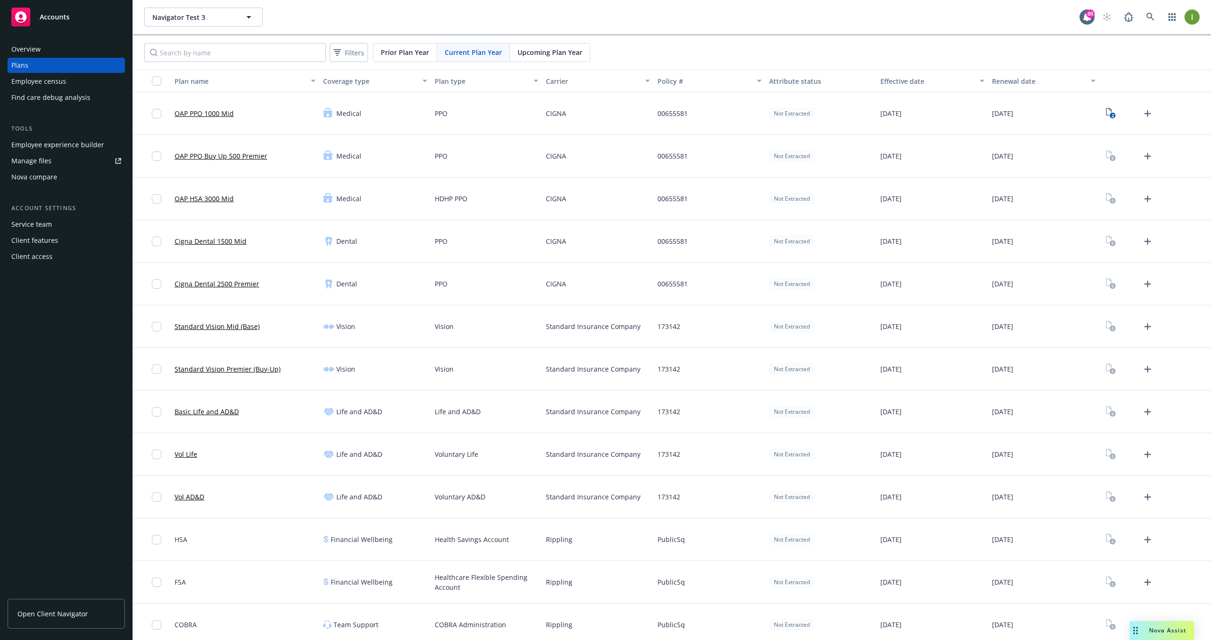
click at [46, 84] on div "Employee census" at bounding box center [38, 81] width 55 height 15
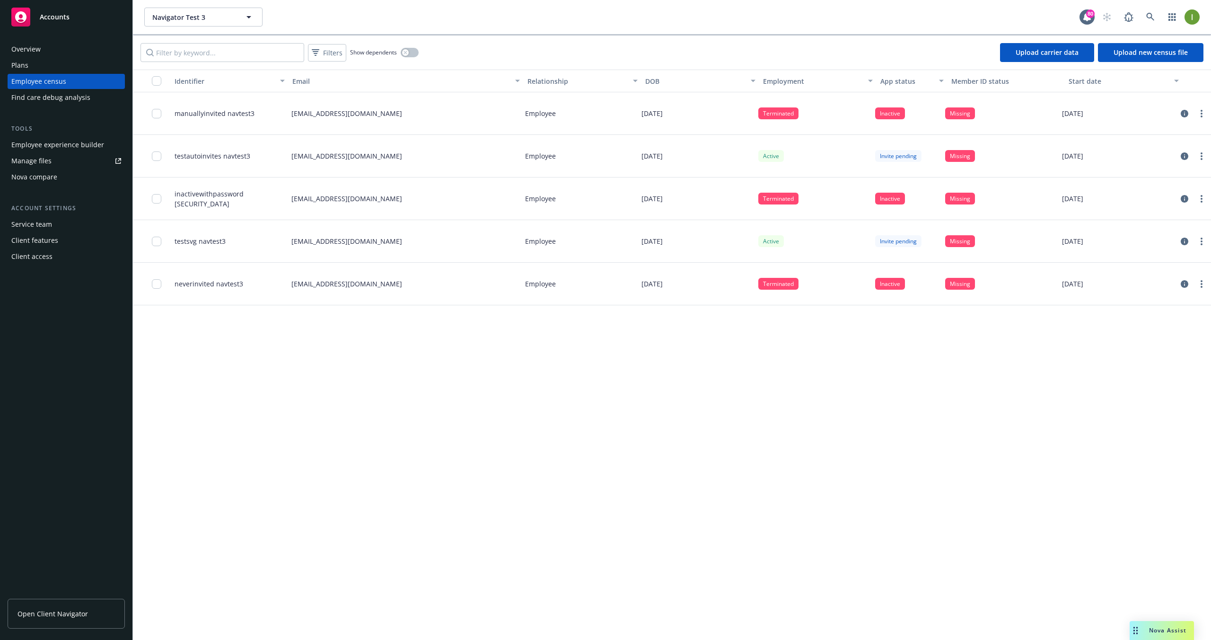
click at [1058, 48] on link "Upload carrier data" at bounding box center [1047, 52] width 94 height 19
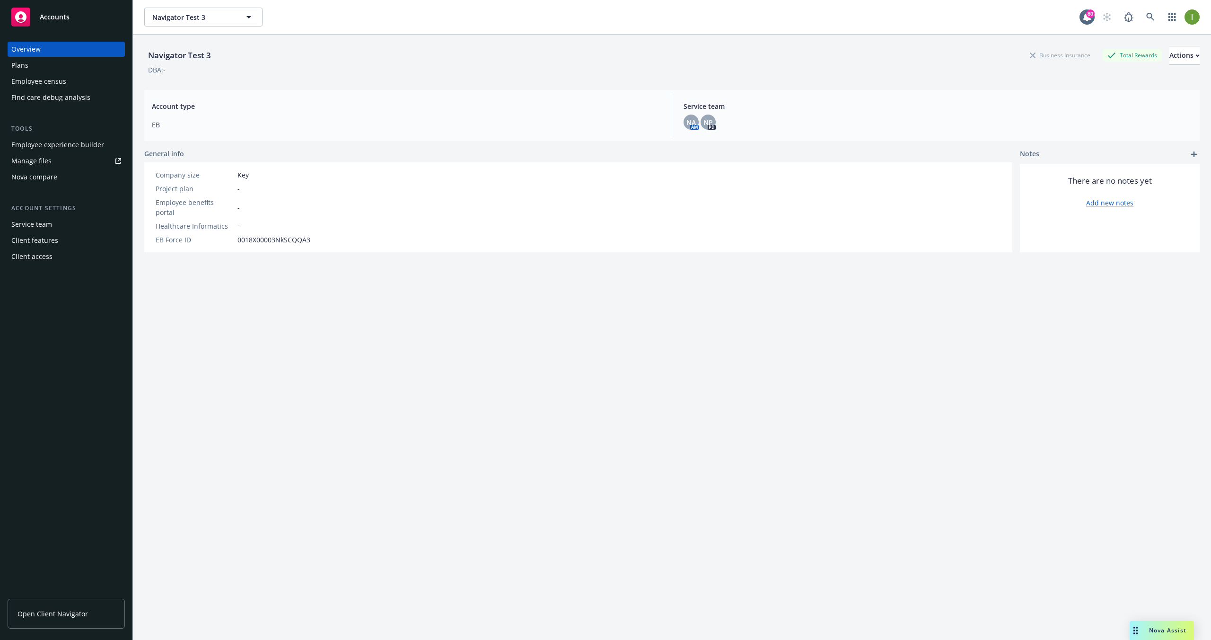
click at [46, 143] on div "Employee experience builder" at bounding box center [57, 144] width 93 height 15
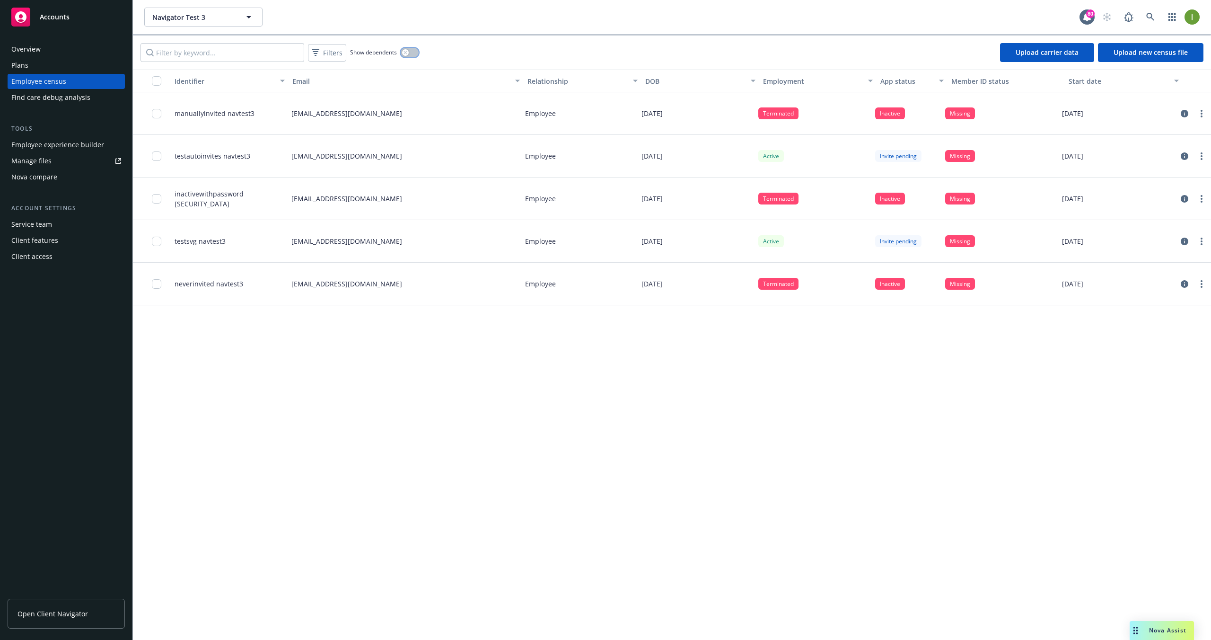
click at [407, 54] on div "button" at bounding box center [405, 52] width 7 height 7
click at [407, 54] on button "button" at bounding box center [410, 52] width 18 height 9
click at [1133, 53] on link "Upload new census file" at bounding box center [1151, 52] width 106 height 19
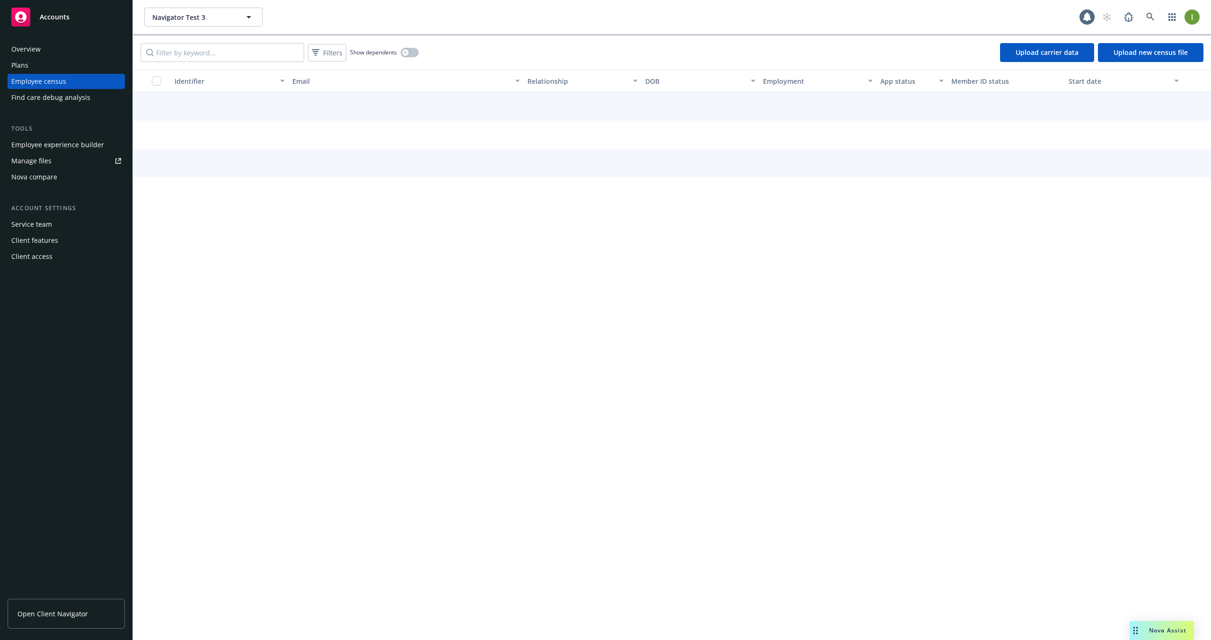
click at [1138, 45] on link "Upload new census file" at bounding box center [1151, 52] width 106 height 19
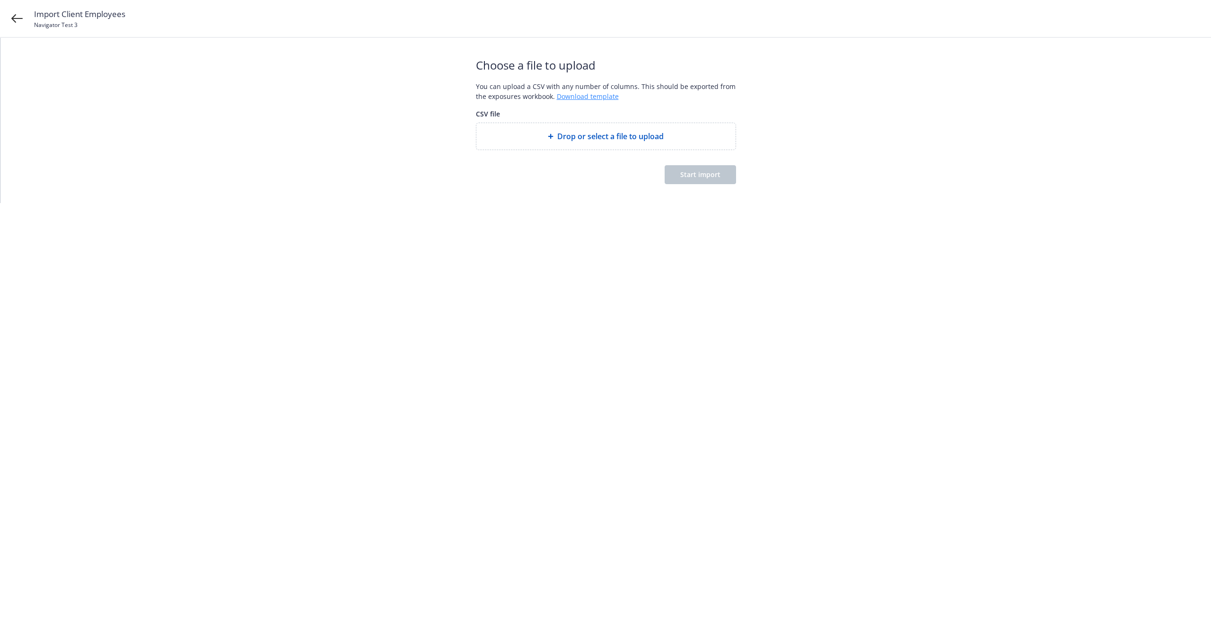
click at [594, 93] on link "Download template" at bounding box center [588, 96] width 62 height 9
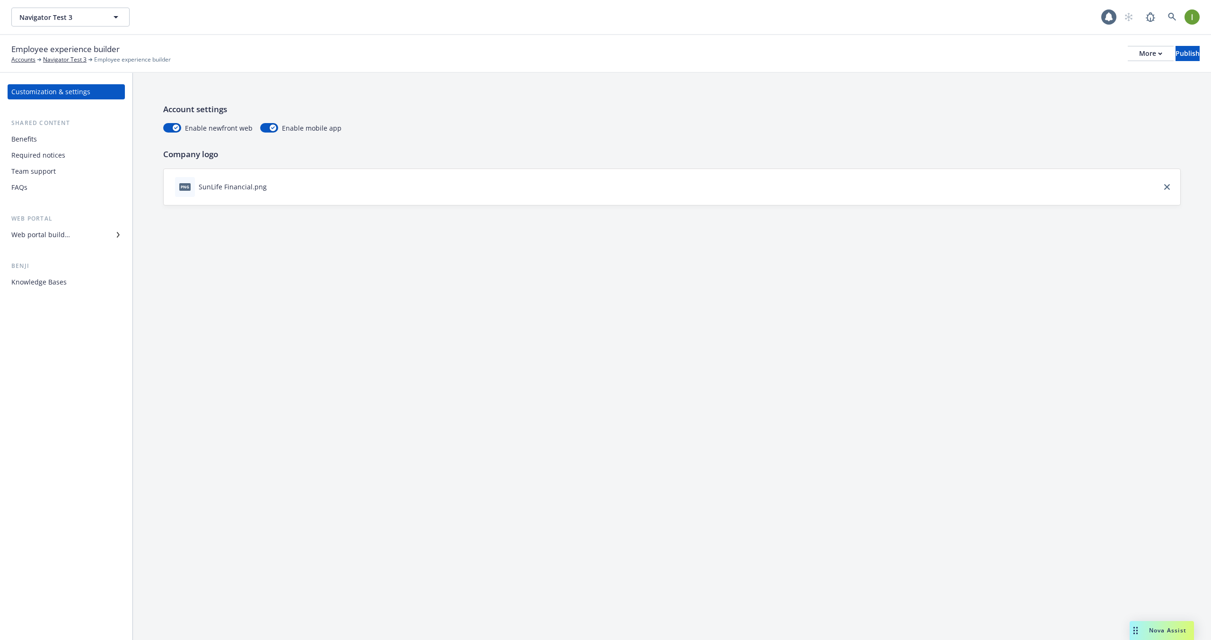
click at [62, 233] on div "Web portal builder" at bounding box center [40, 234] width 59 height 15
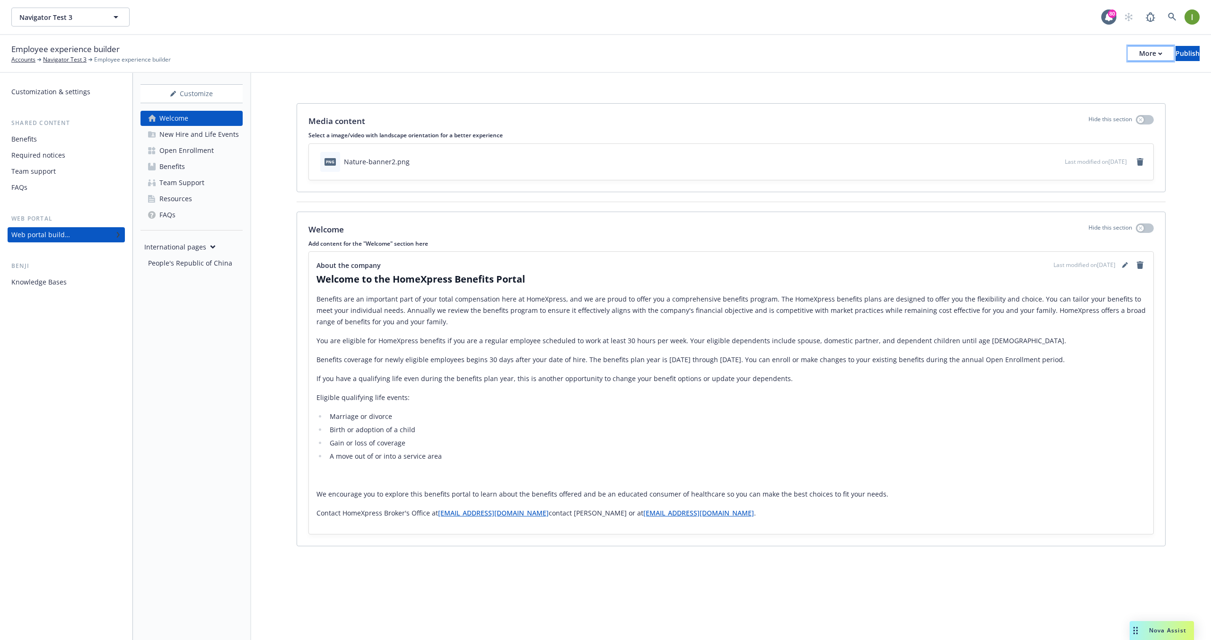
click at [1134, 50] on button "More" at bounding box center [1151, 53] width 46 height 15
click at [1103, 114] on link "Configure test user to preview app" at bounding box center [1073, 112] width 140 height 19
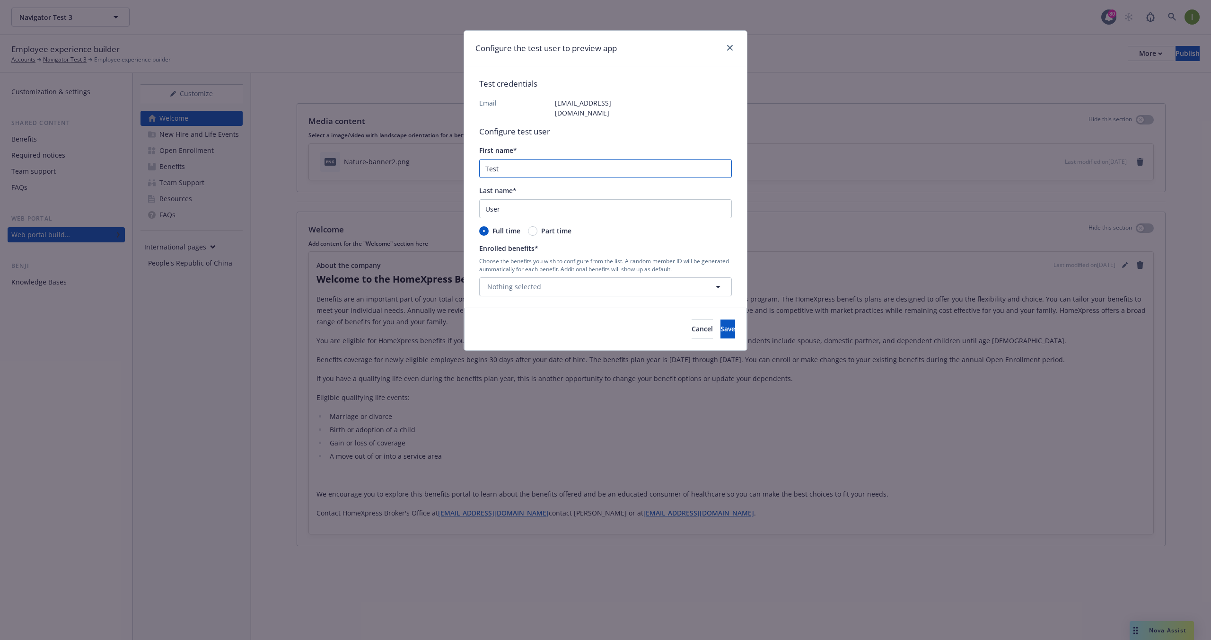
click at [511, 160] on input "Test" at bounding box center [605, 168] width 253 height 19
click at [520, 282] on span "Nothing selected" at bounding box center [514, 287] width 54 height 10
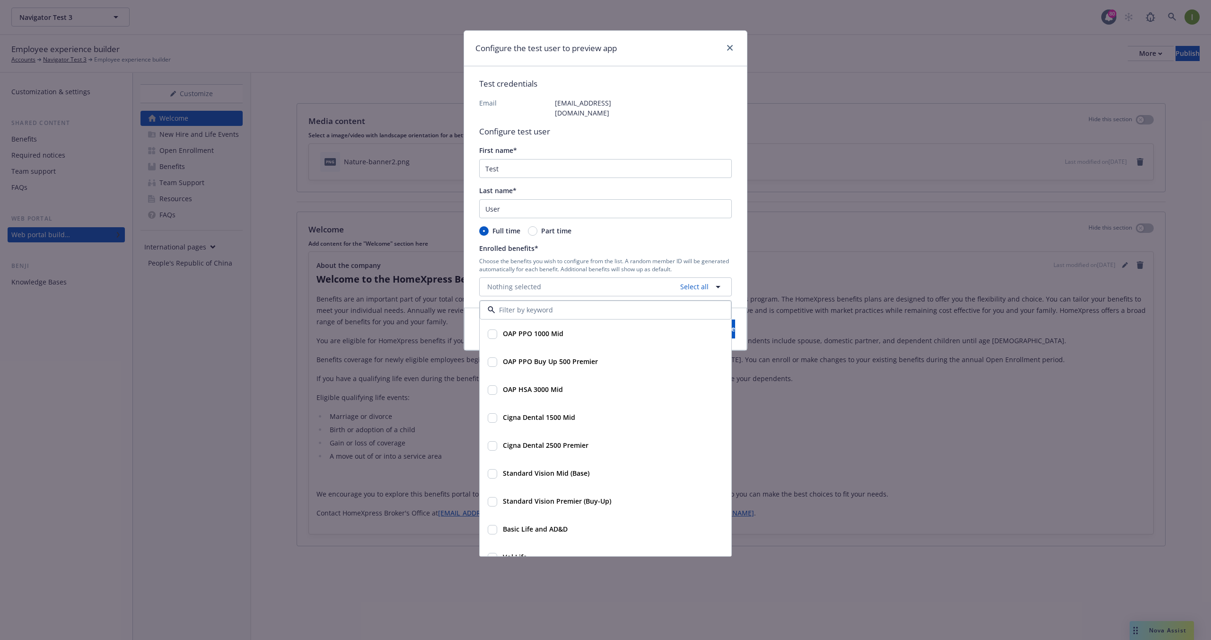
click at [494, 329] on input "checkbox" at bounding box center [492, 333] width 9 height 9
checkbox input "true"
click at [493, 357] on input "checkbox" at bounding box center [492, 361] width 9 height 9
checkbox input "false"
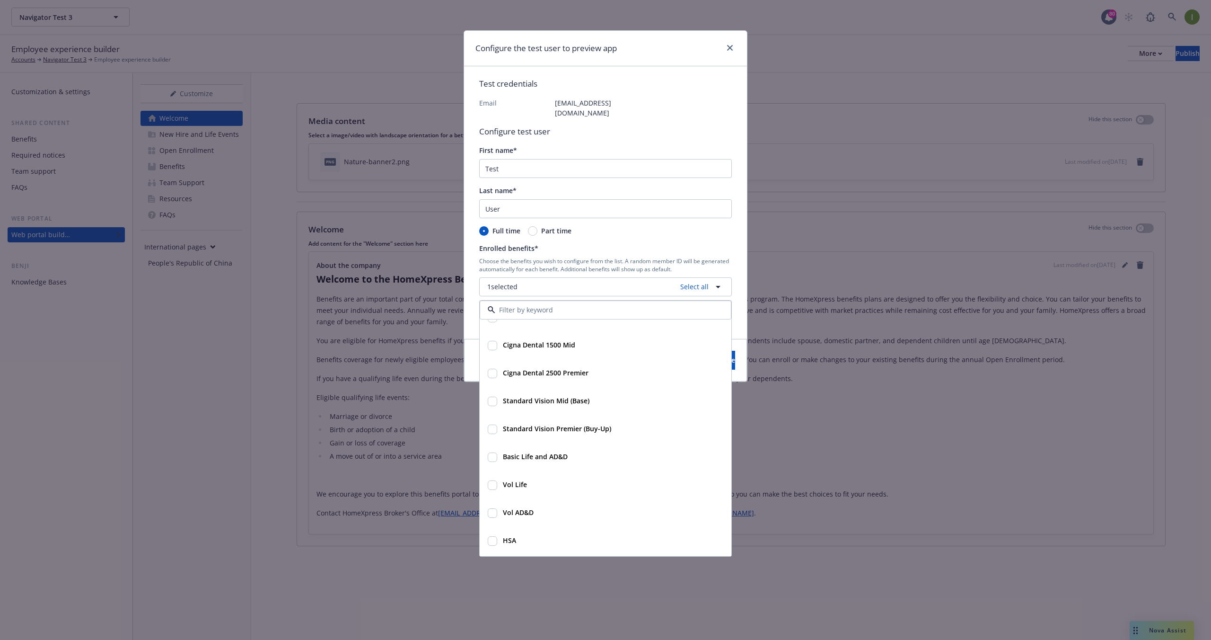
scroll to position [98, 0]
click at [494, 454] on input "checkbox" at bounding box center [492, 458] width 9 height 9
checkbox input "true"
click at [491, 426] on input "checkbox" at bounding box center [492, 430] width 9 height 9
checkbox input "true"
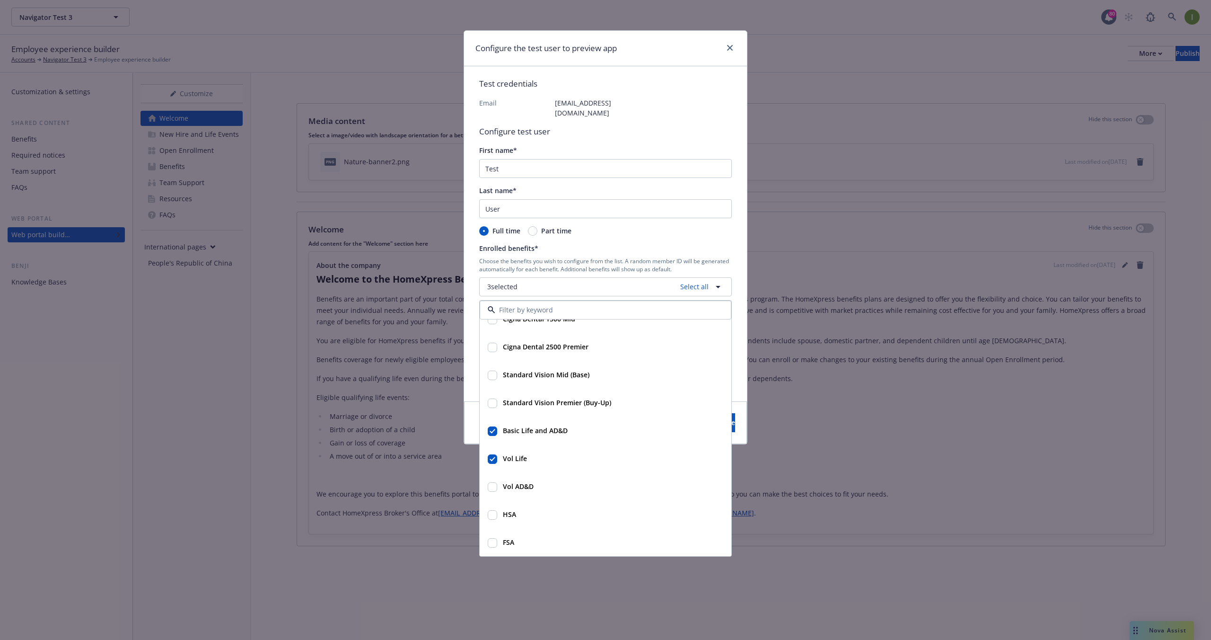
click at [497, 482] on div at bounding box center [492, 487] width 9 height 10
click at [495, 482] on input "checkbox" at bounding box center [492, 486] width 9 height 9
checkbox input "false"
click at [495, 510] on input "checkbox" at bounding box center [492, 514] width 9 height 9
checkbox input "true"
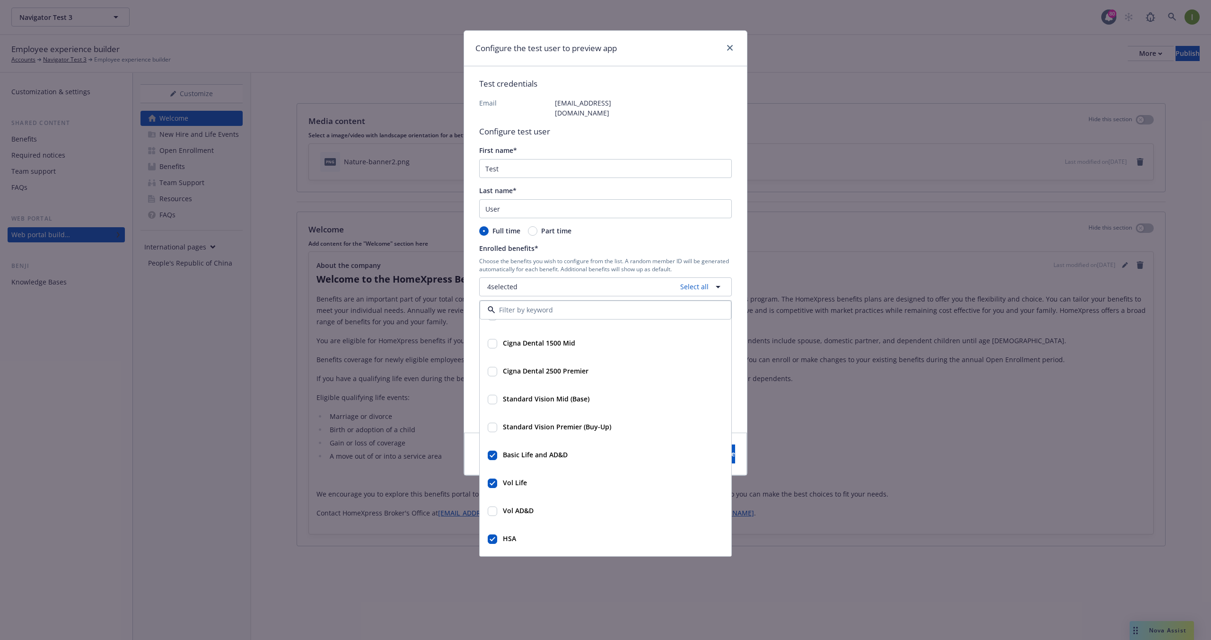
scroll to position [66, 0]
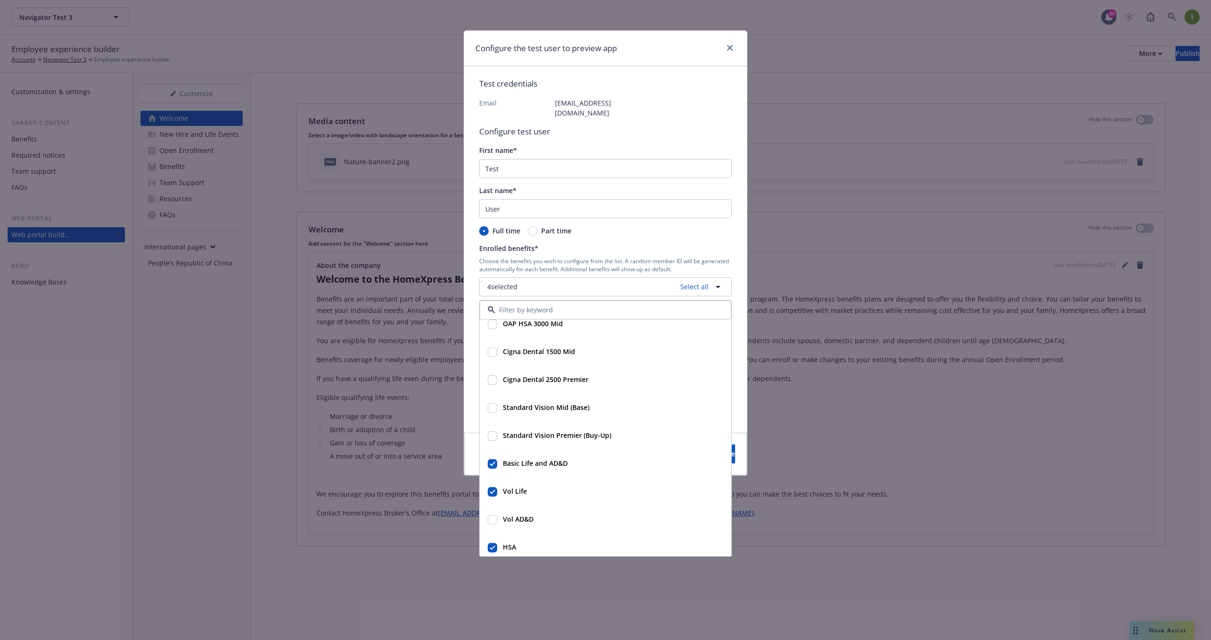
click at [495, 431] on input "checkbox" at bounding box center [492, 435] width 9 height 9
checkbox input "true"
click at [493, 373] on div at bounding box center [492, 379] width 9 height 12
checkbox input "true"
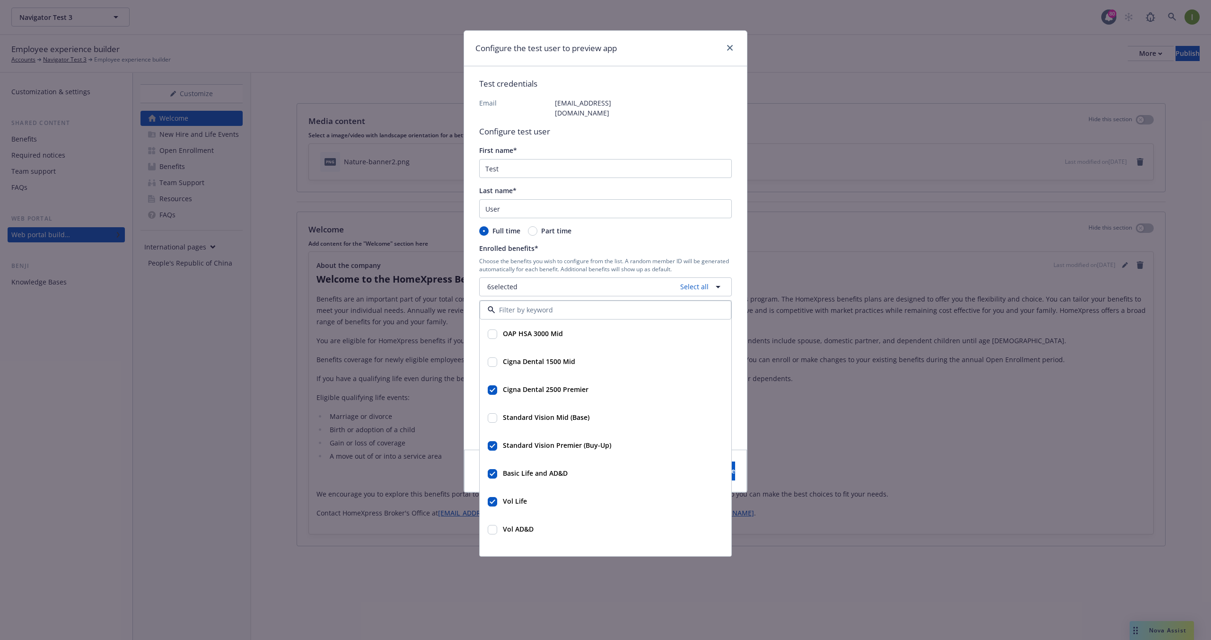
scroll to position [0, 0]
click at [723, 243] on div "Enrolled benefits*" at bounding box center [605, 248] width 253 height 10
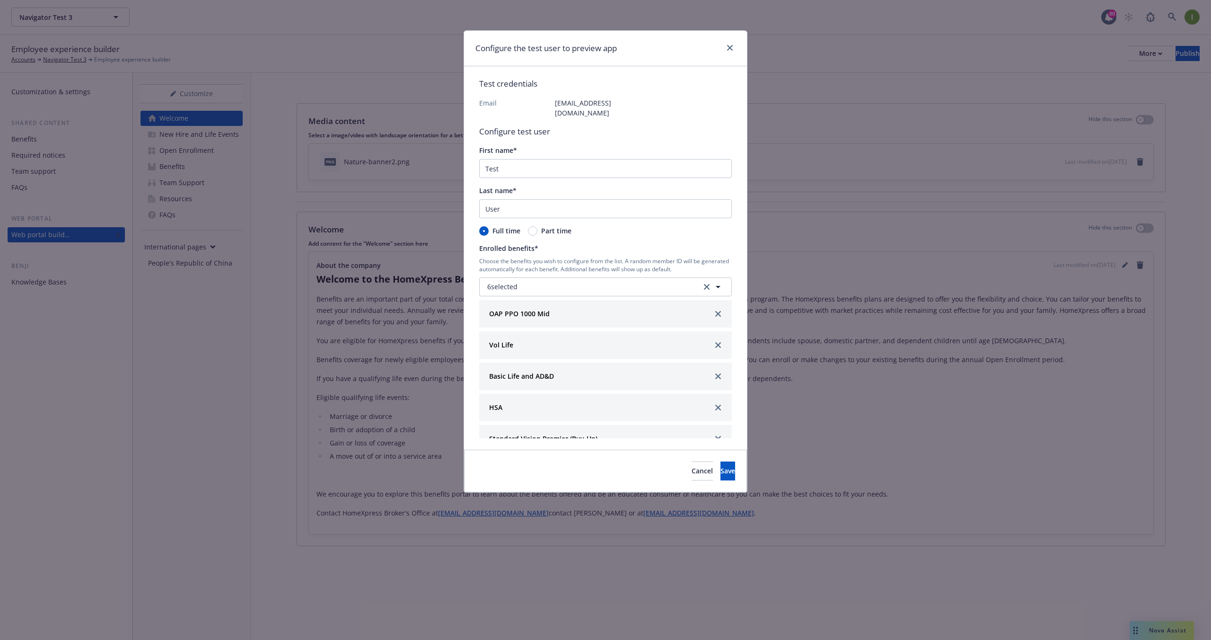
click at [719, 449] on div "Cancel Save" at bounding box center [605, 470] width 283 height 43
click at [721, 466] on span "Save" at bounding box center [728, 470] width 15 height 9
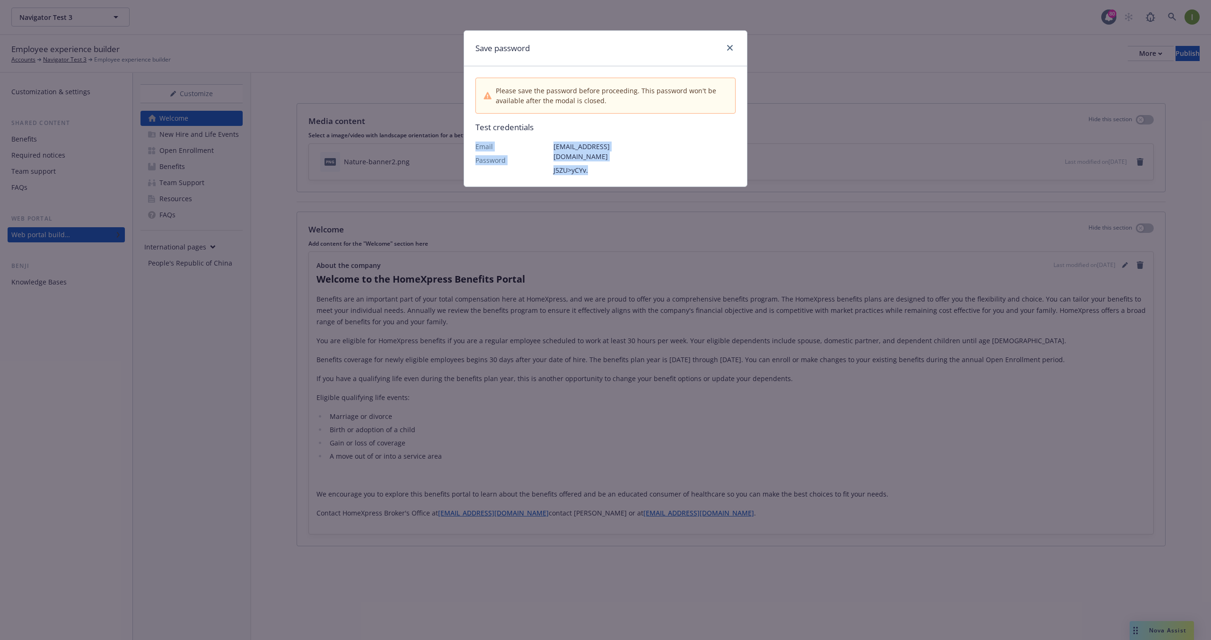
drag, startPoint x: 594, startPoint y: 161, endPoint x: 463, endPoint y: 149, distance: 131.2
click at [464, 149] on div "Save password Please save the password before proceeding. This password won't b…" at bounding box center [606, 108] width 284 height 157
copy div "Email Password test.navigatortest3@gmail.com J5ZU>yCYv."
click at [614, 149] on p "test.navigatortest3@gmail.com" at bounding box center [593, 151] width 78 height 20
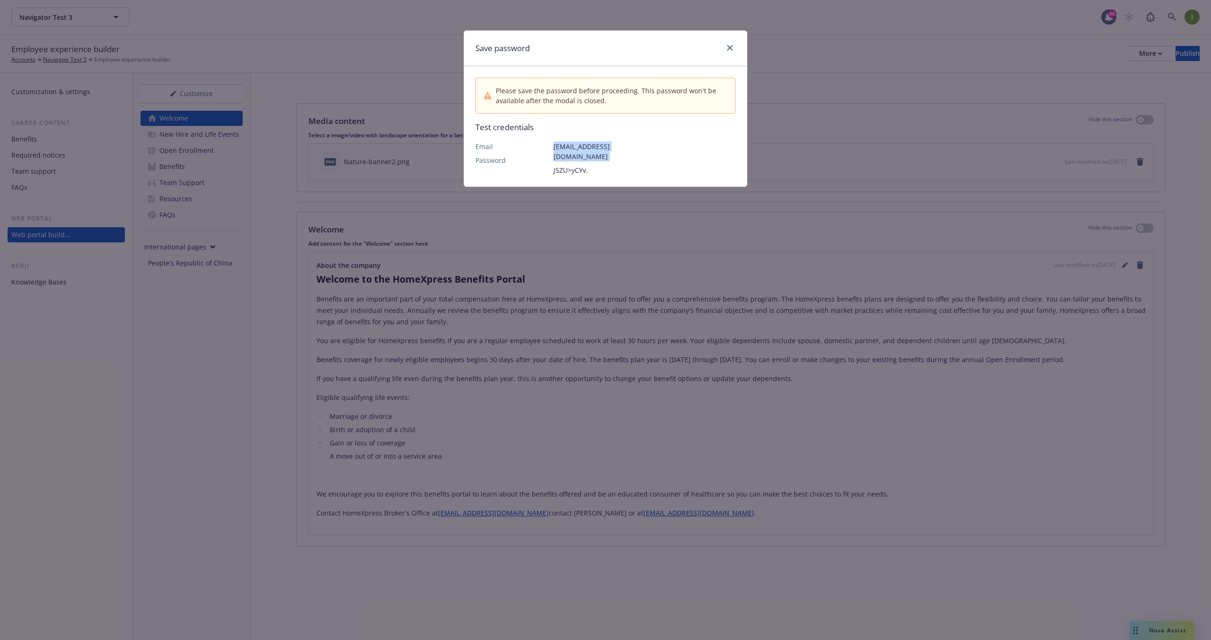
click at [614, 149] on p "test.navigatortest3@gmail.com" at bounding box center [593, 151] width 78 height 20
